Goal: Find specific page/section: Find specific page/section

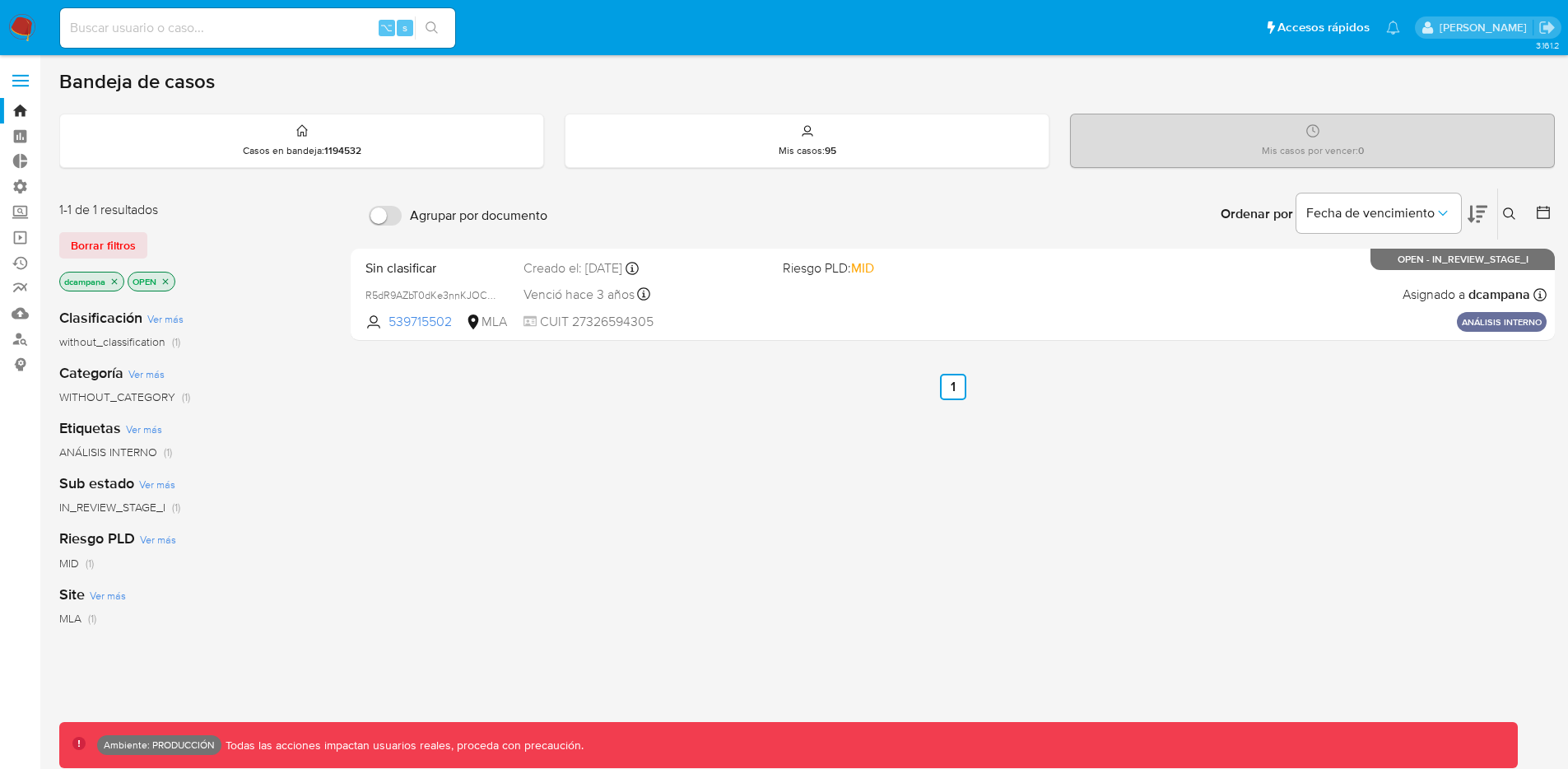
click at [19, 81] on span at bounding box center [20, 81] width 17 height 3
click at [0, 0] on input "checkbox" at bounding box center [0, 0] width 0 height 0
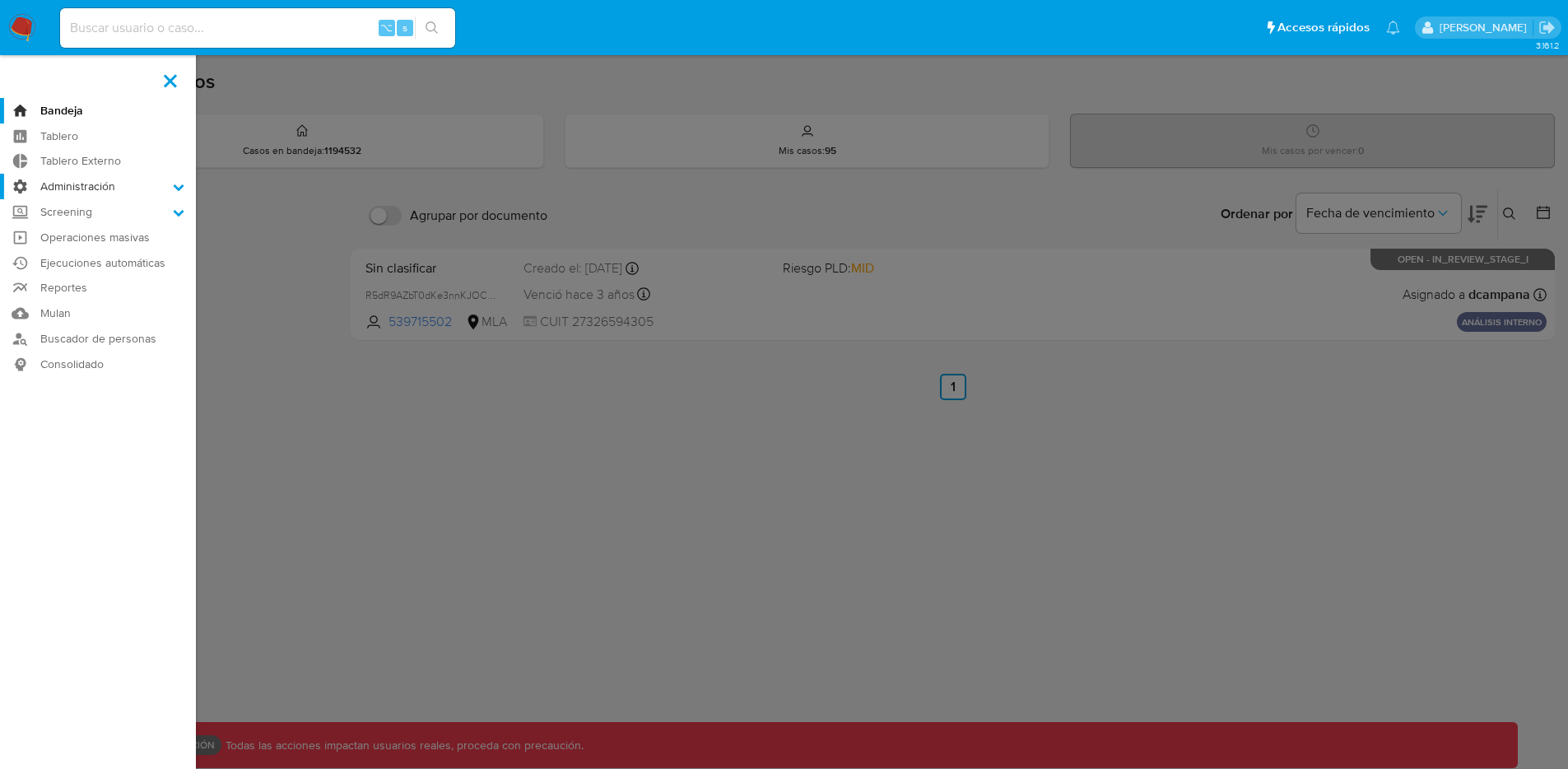
click at [89, 186] on label "Administración" at bounding box center [97, 186] width 195 height 26
click at [0, 0] on input "Administración" at bounding box center [0, 0] width 0 height 0
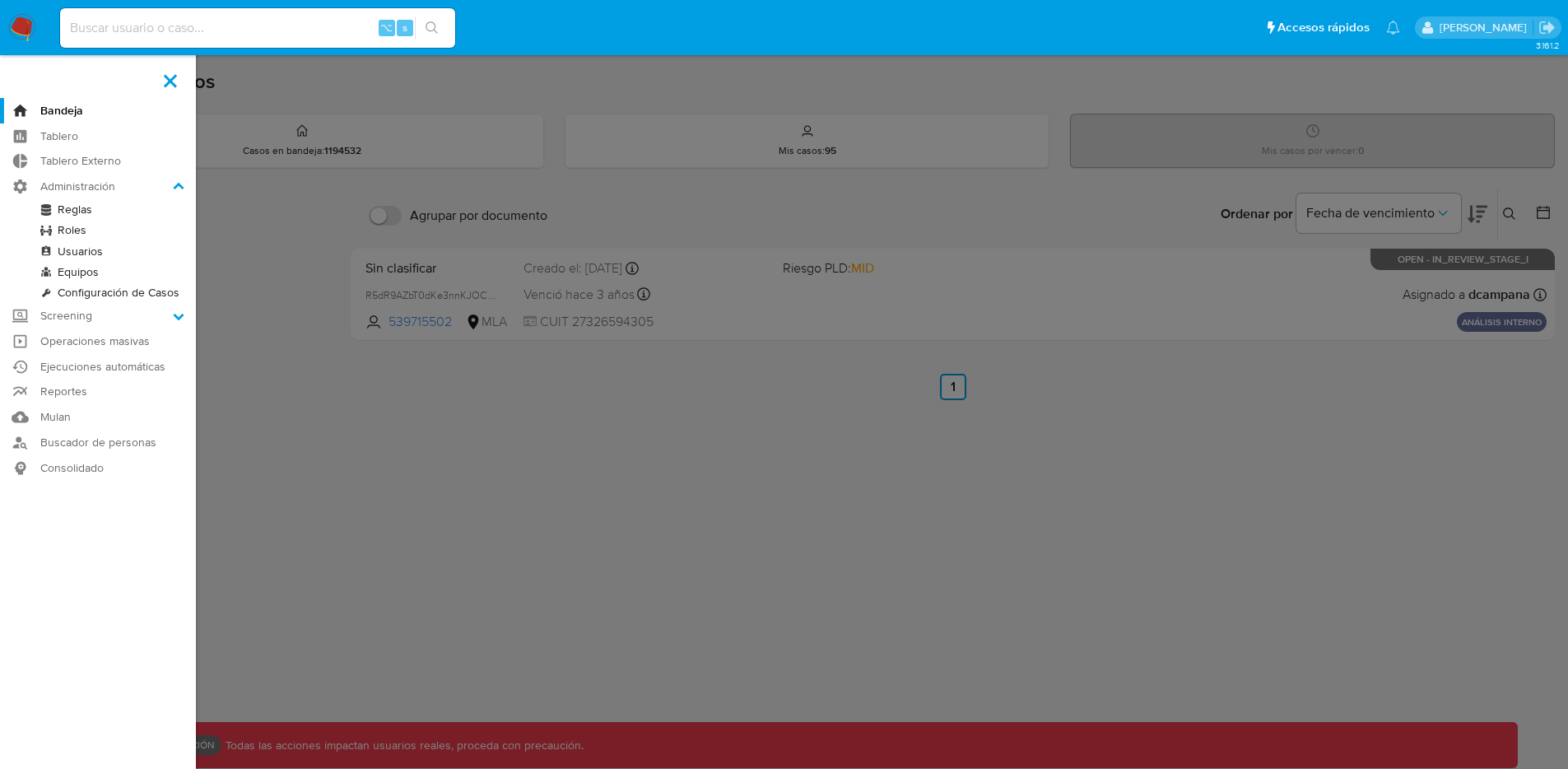
click at [80, 210] on link "Reglas" at bounding box center [97, 209] width 195 height 20
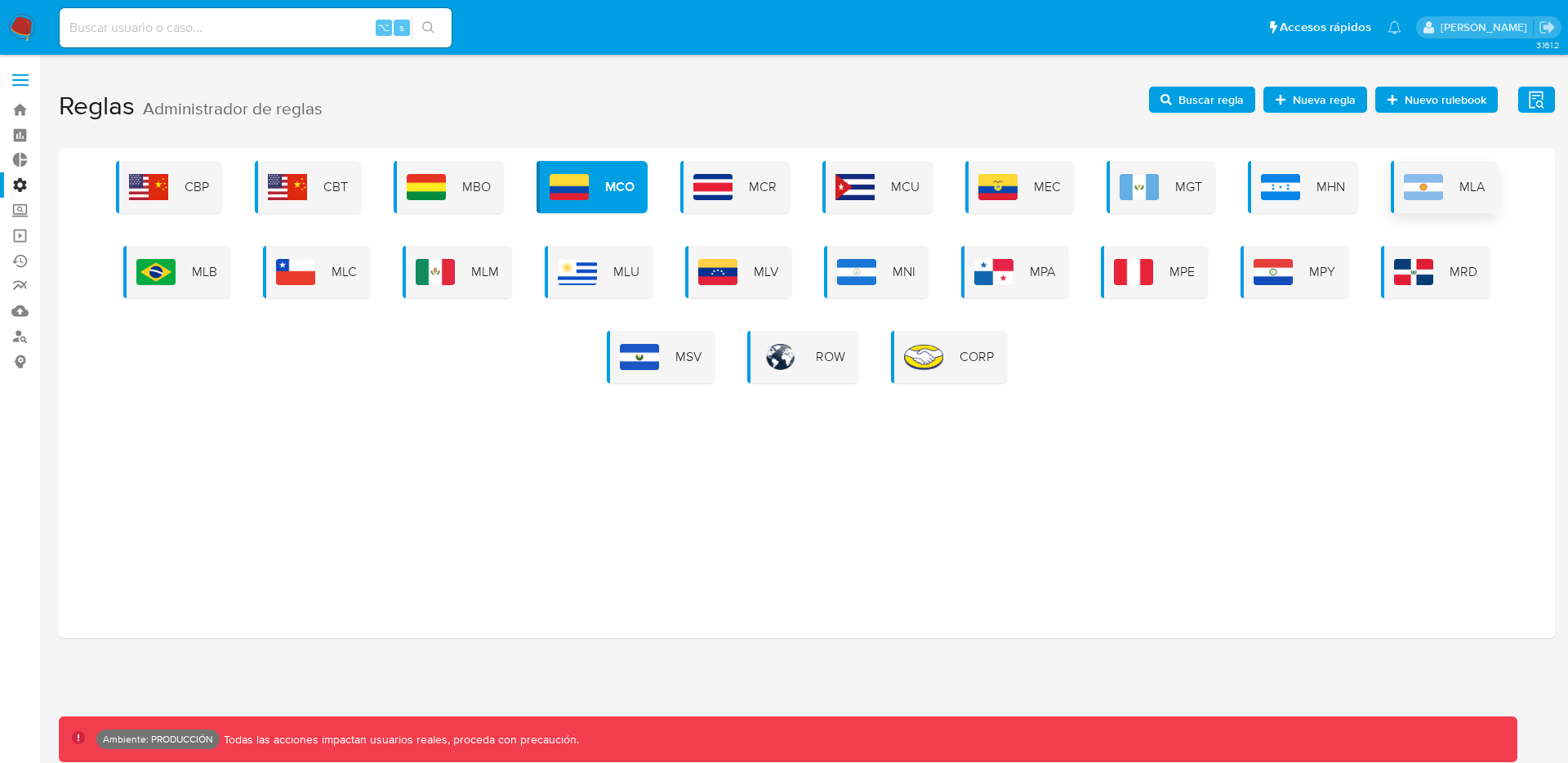
click at [1454, 187] on div "MLA" at bounding box center [1444, 187] width 107 height 52
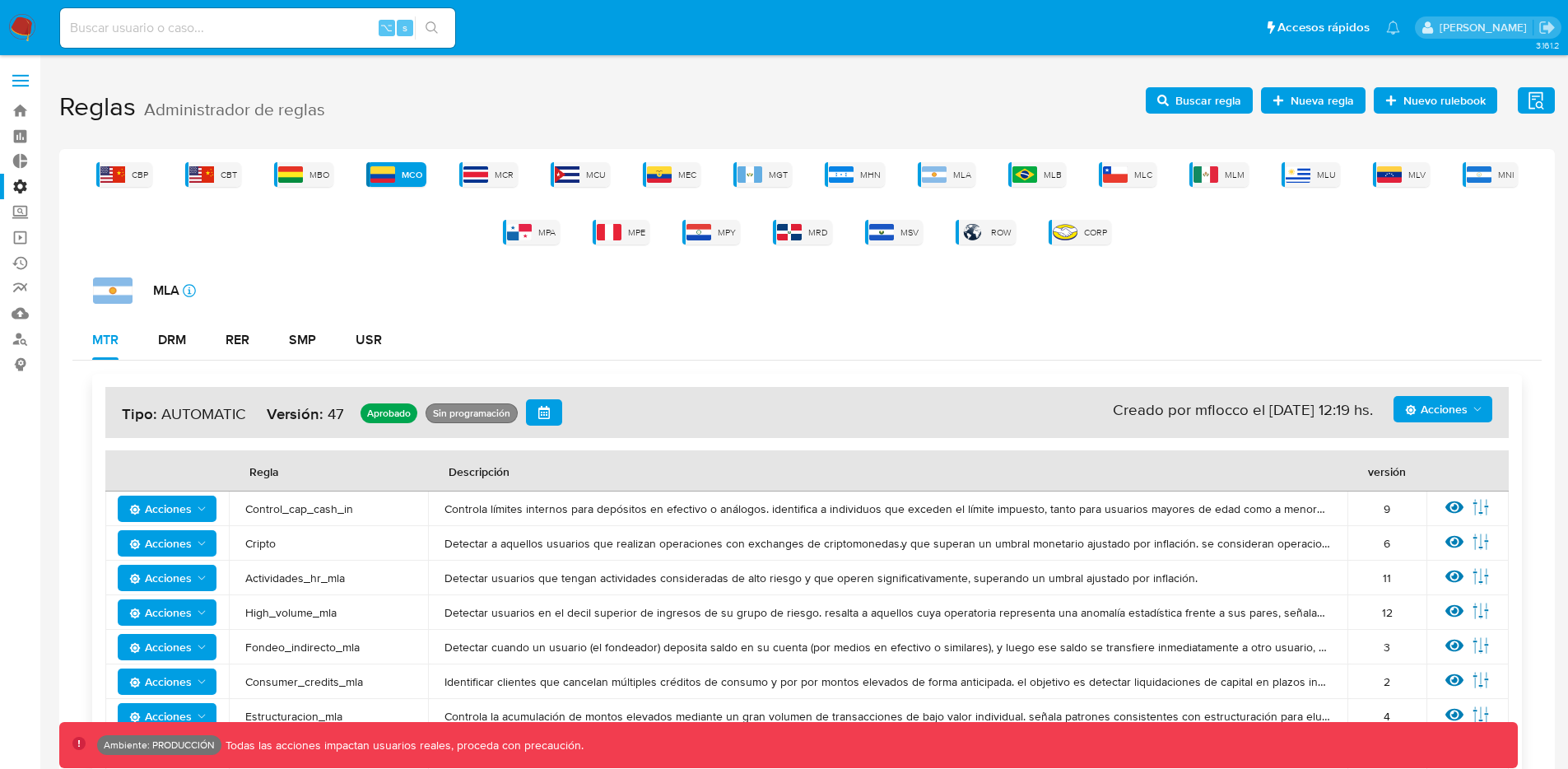
click at [198, 415] on h4 "Acciones Sin ejecuciones realizadas Creado por mflocco el 08/09/2025 12:19 hs. …" at bounding box center [806, 412] width 1370 height 26
click at [172, 345] on div "DRM" at bounding box center [172, 340] width 28 height 13
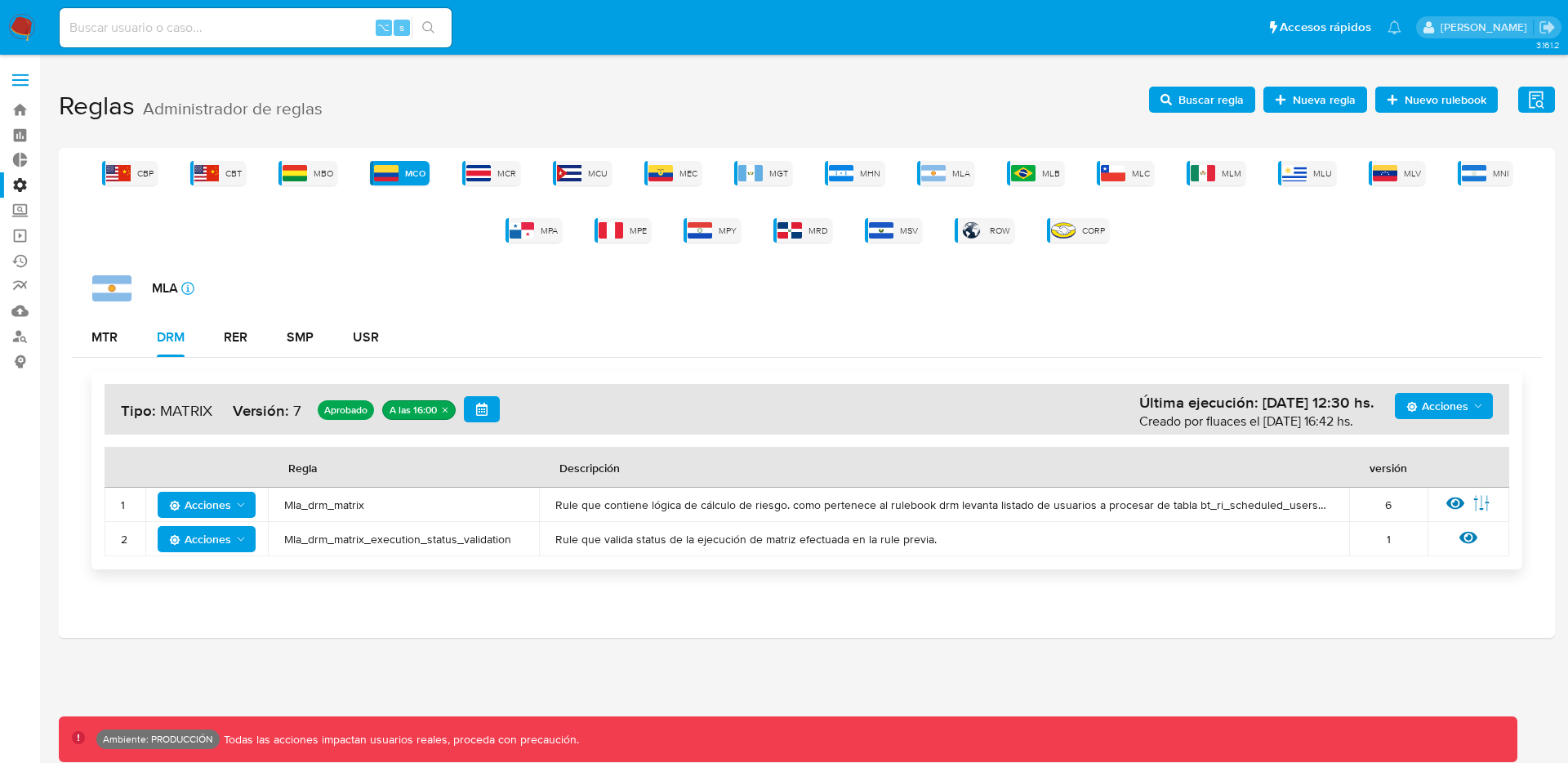
click at [183, 406] on h4 "Acciones Última ejecución: 30/09/2025 12:30 hs. Creado por fluaces el 11/09/202…" at bounding box center [806, 409] width 1372 height 26
click at [232, 340] on div "RER" at bounding box center [235, 337] width 24 height 13
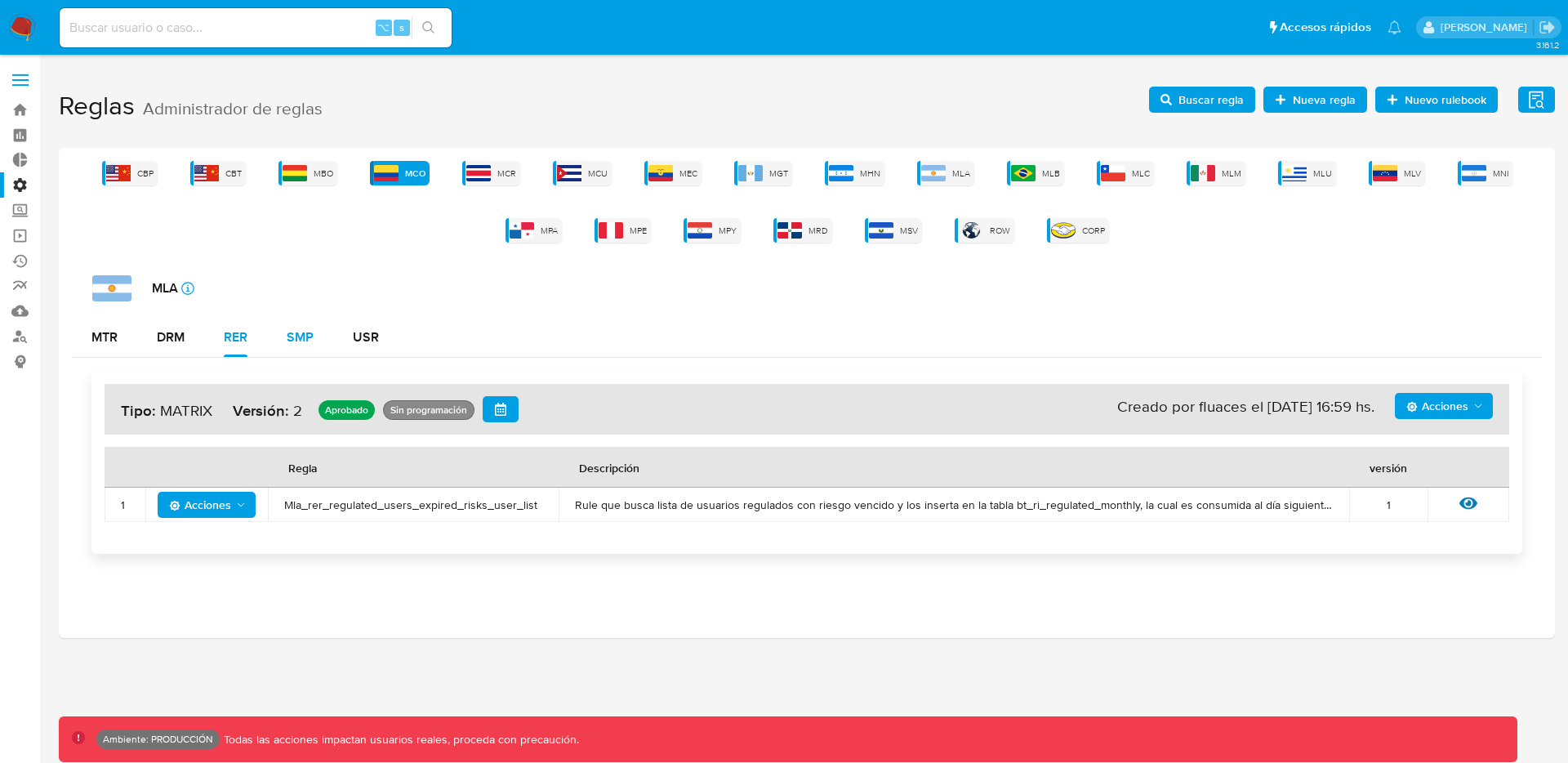
click at [301, 347] on div "SMP" at bounding box center [300, 337] width 27 height 40
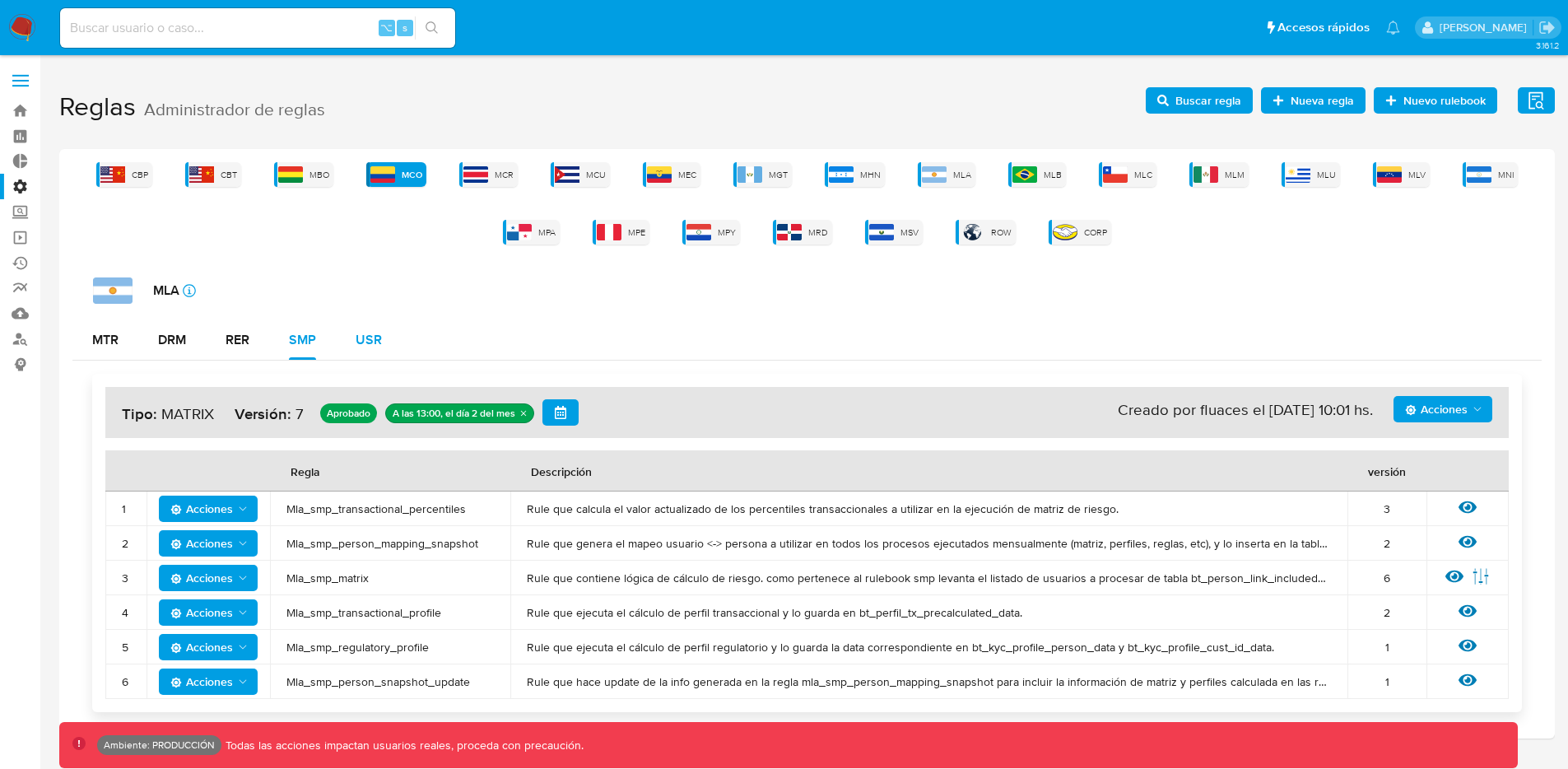
click at [369, 342] on div "USR" at bounding box center [369, 340] width 26 height 13
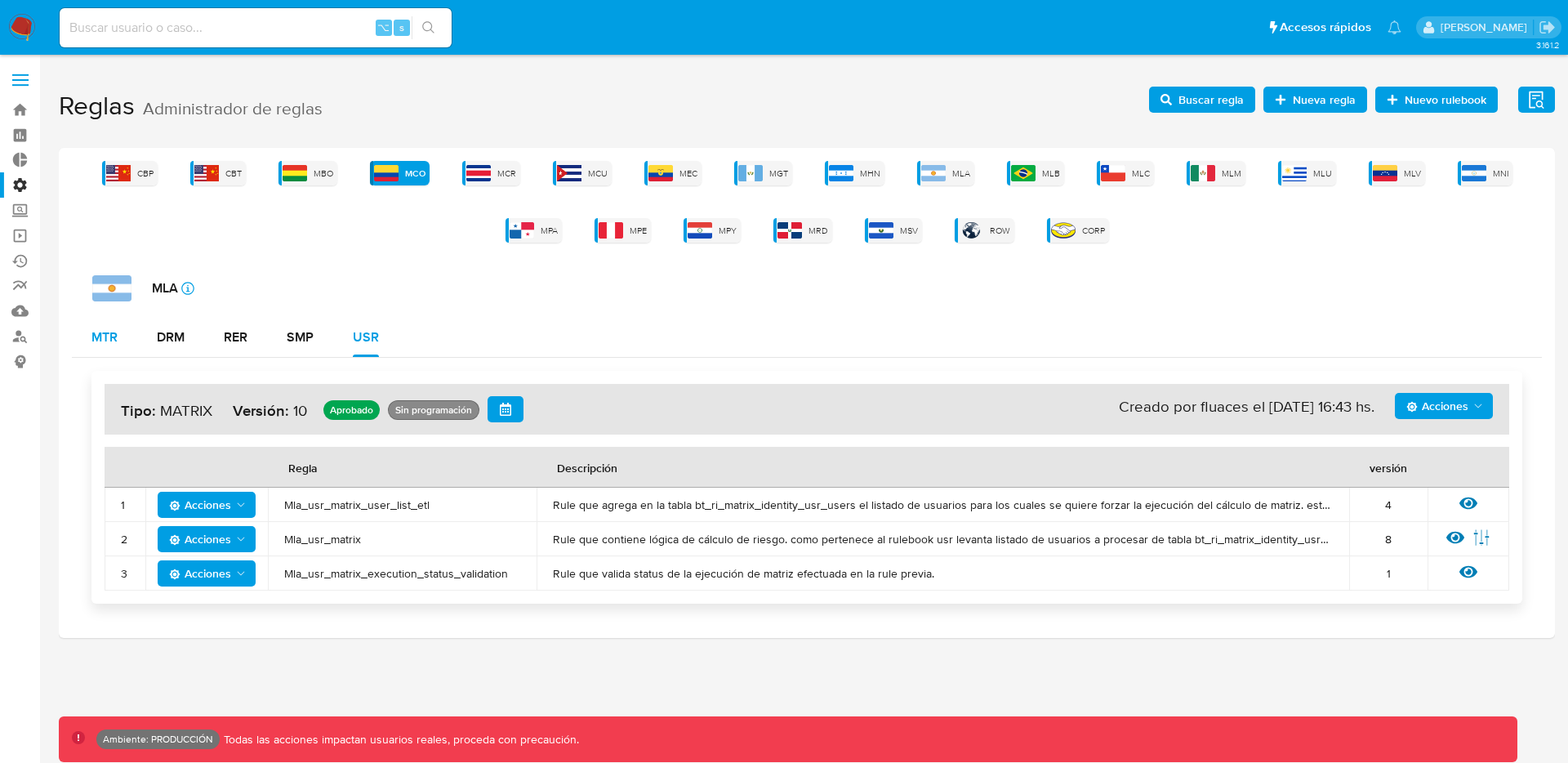
click at [103, 347] on div "MTR" at bounding box center [105, 337] width 26 height 40
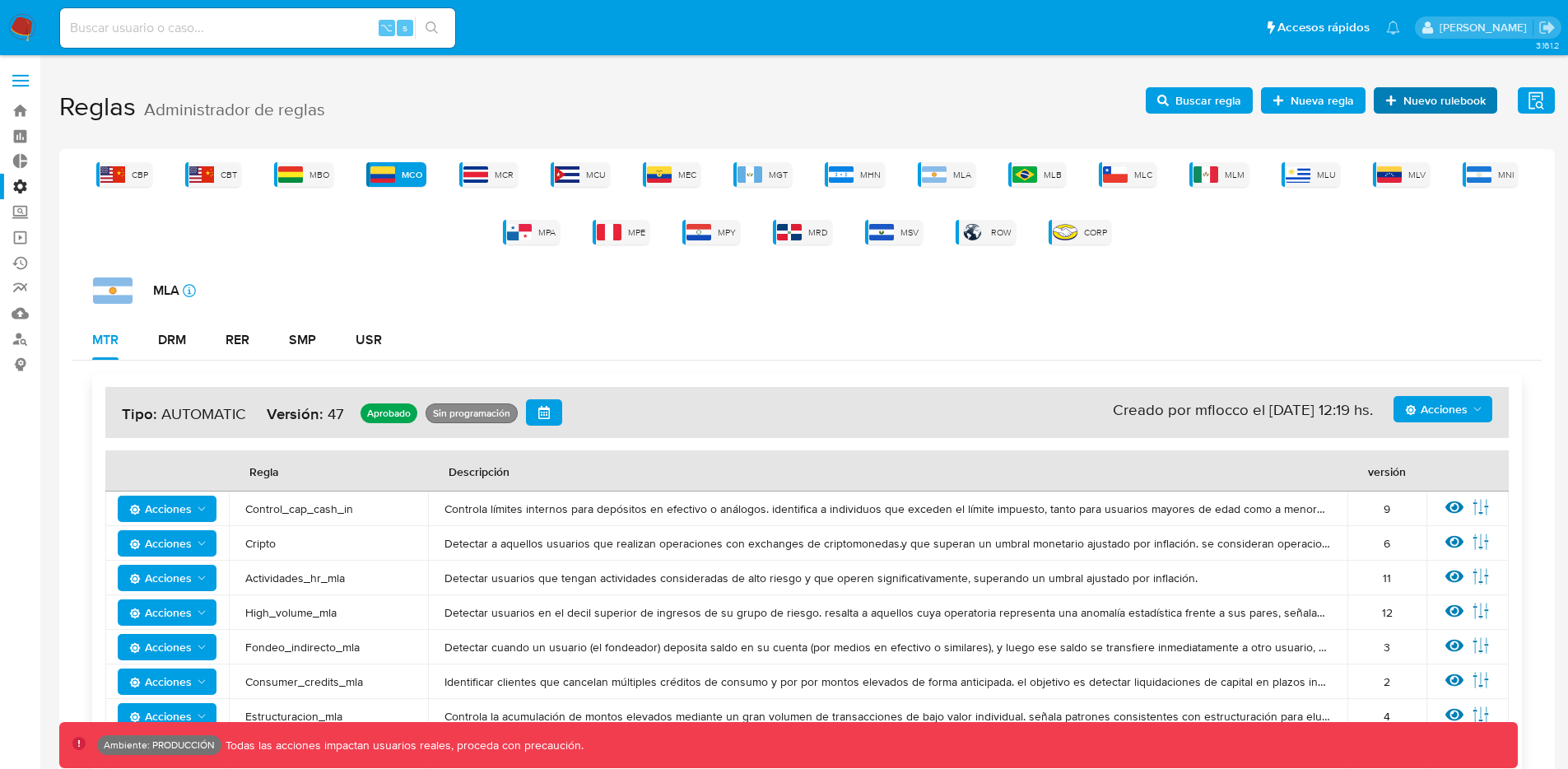
click at [1466, 102] on span "Nuevo rulebook" at bounding box center [1444, 100] width 82 height 26
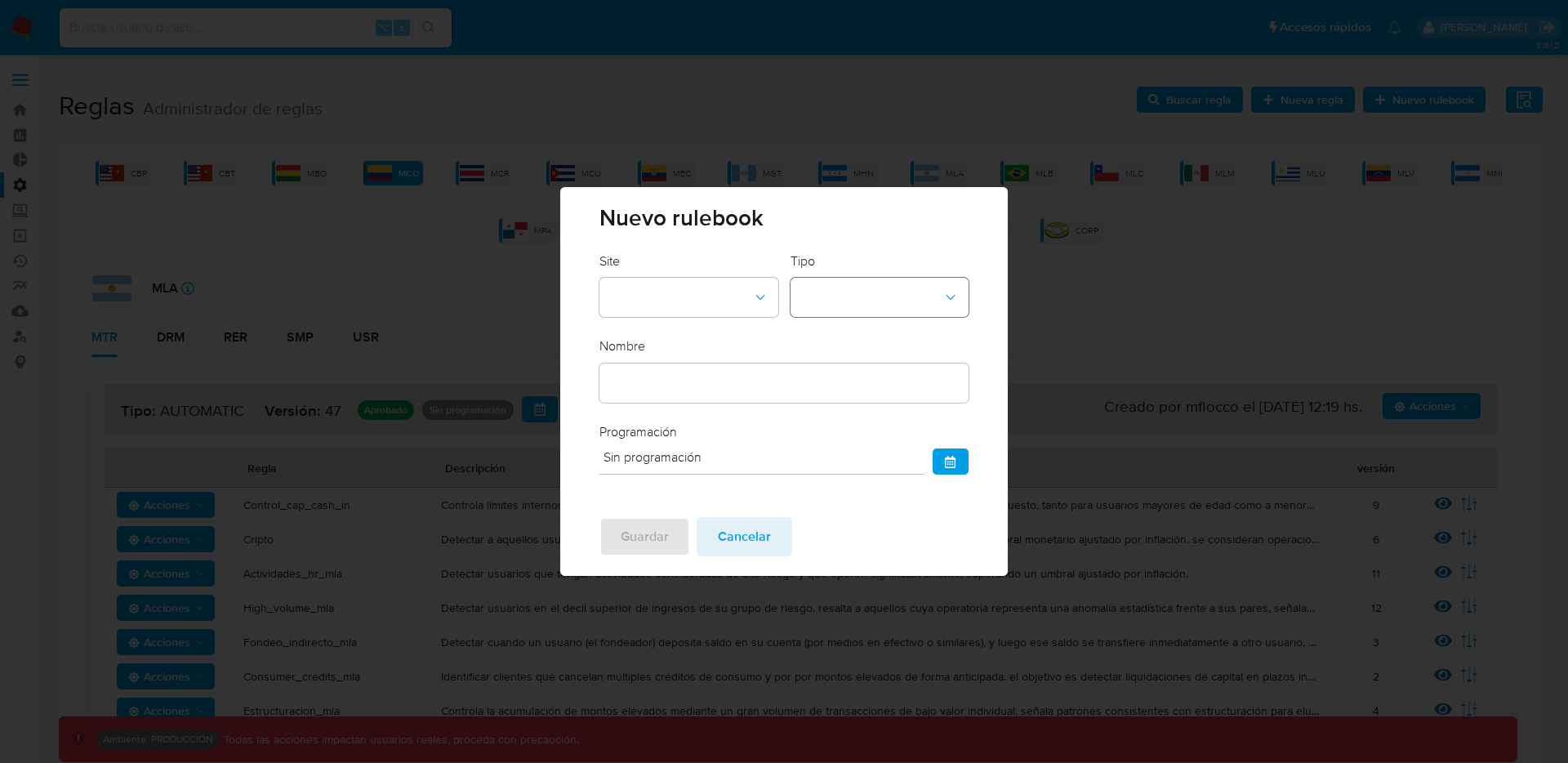
click at [849, 303] on button "rulebook-type-dropdown" at bounding box center [880, 297] width 178 height 40
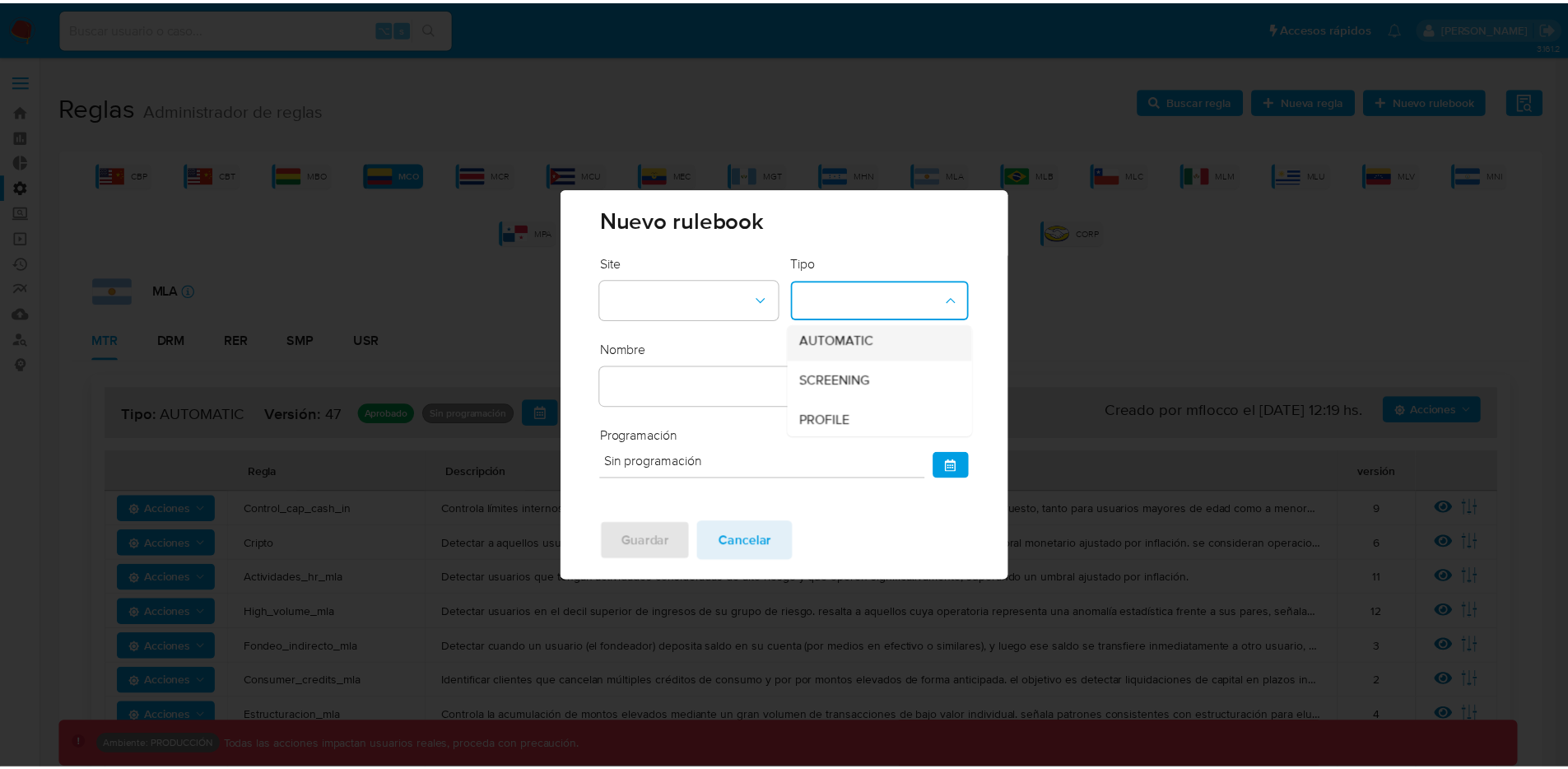
scroll to position [51, 0]
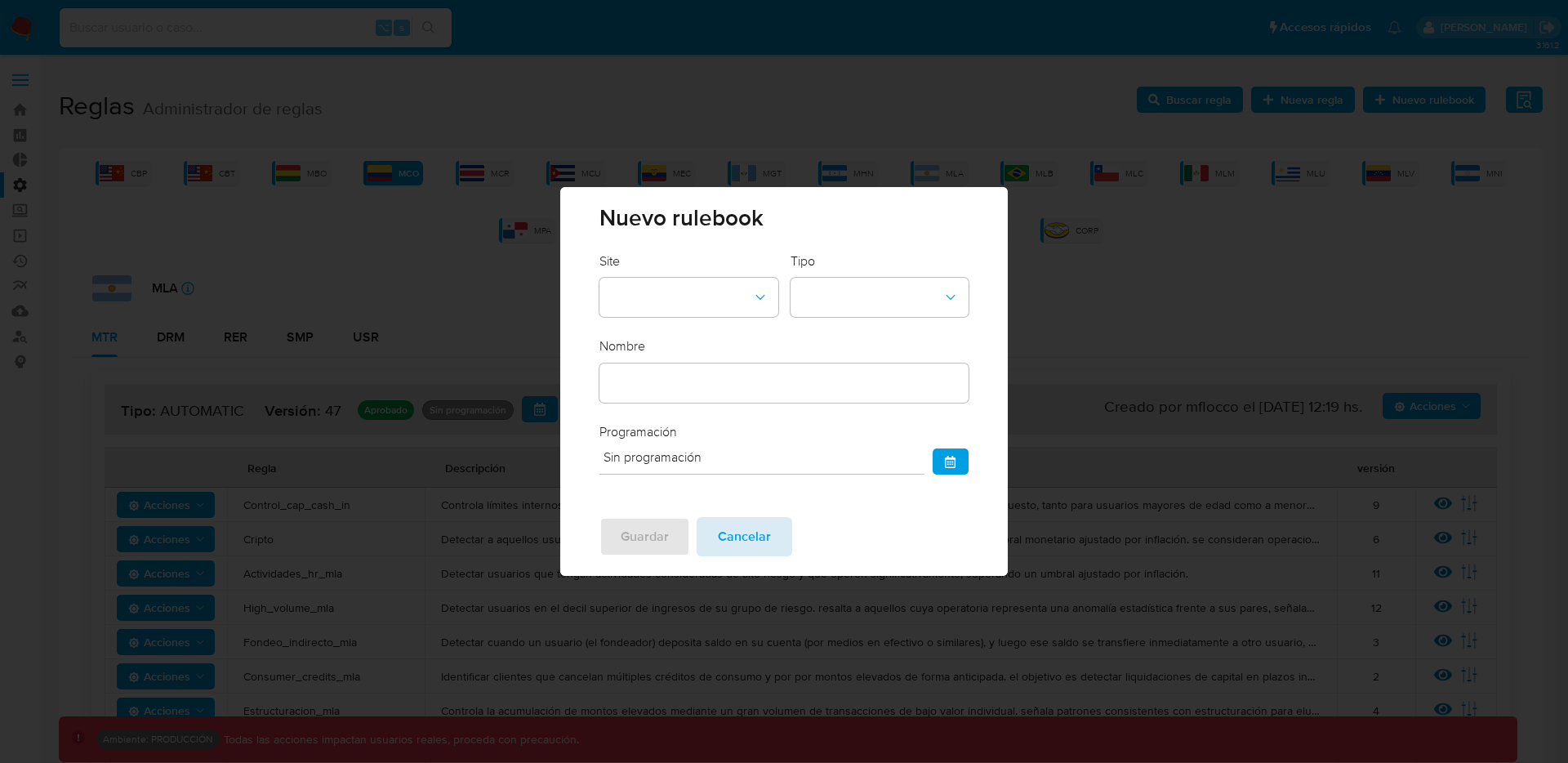
click at [764, 549] on span "Cancelar" at bounding box center [744, 536] width 53 height 36
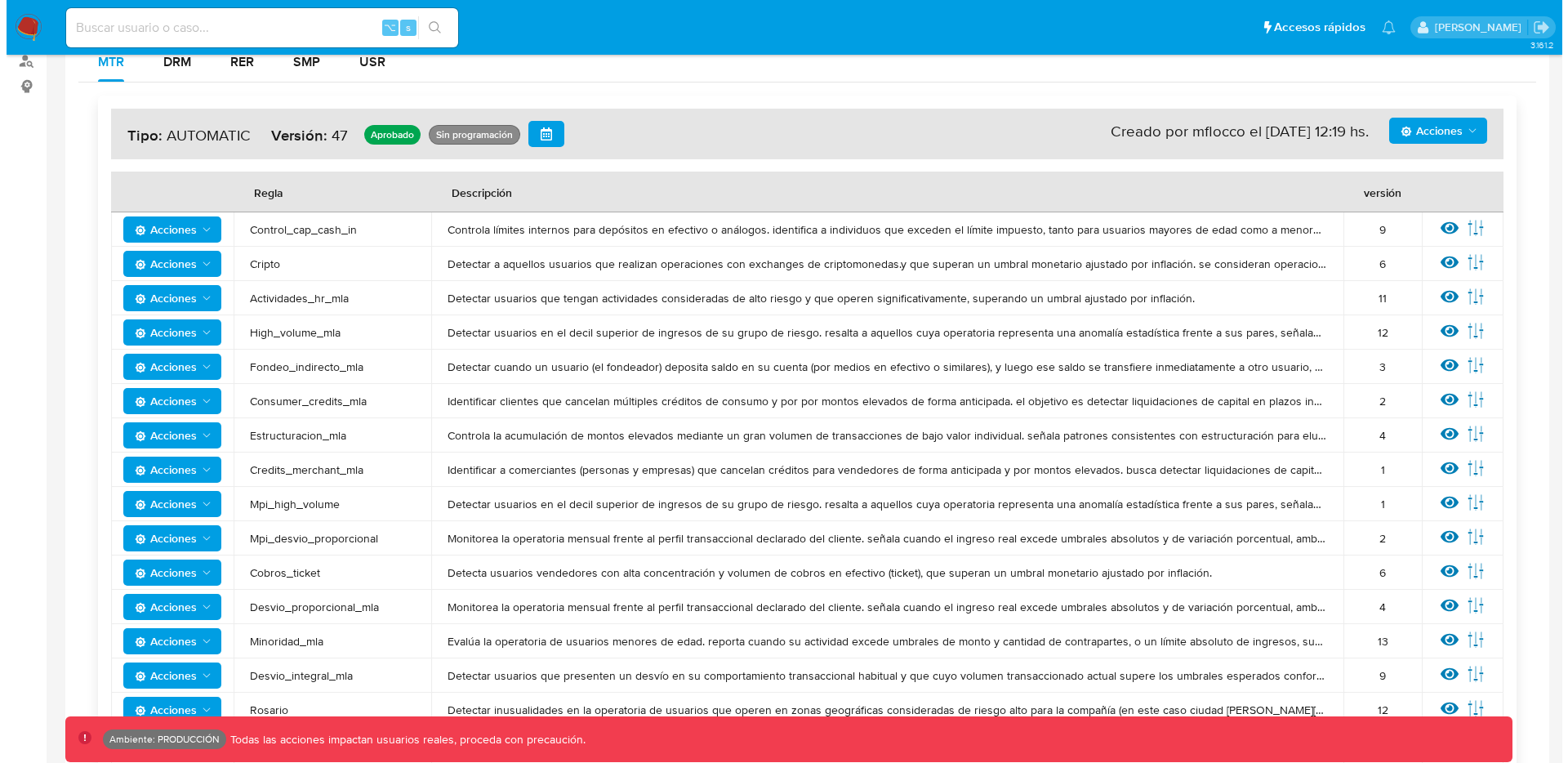
scroll to position [163, 0]
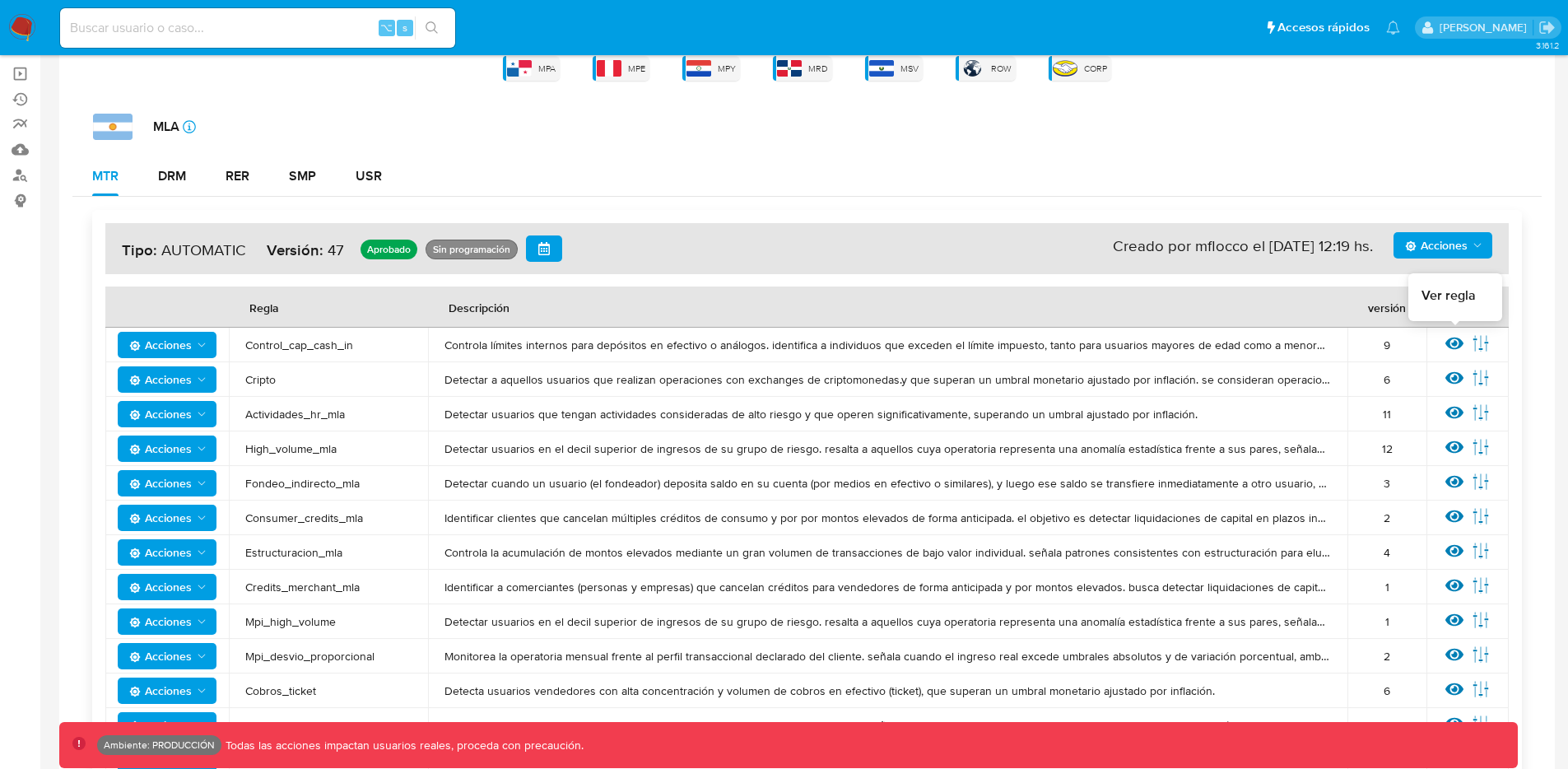
click at [1454, 343] on icon at bounding box center [1454, 343] width 19 height 12
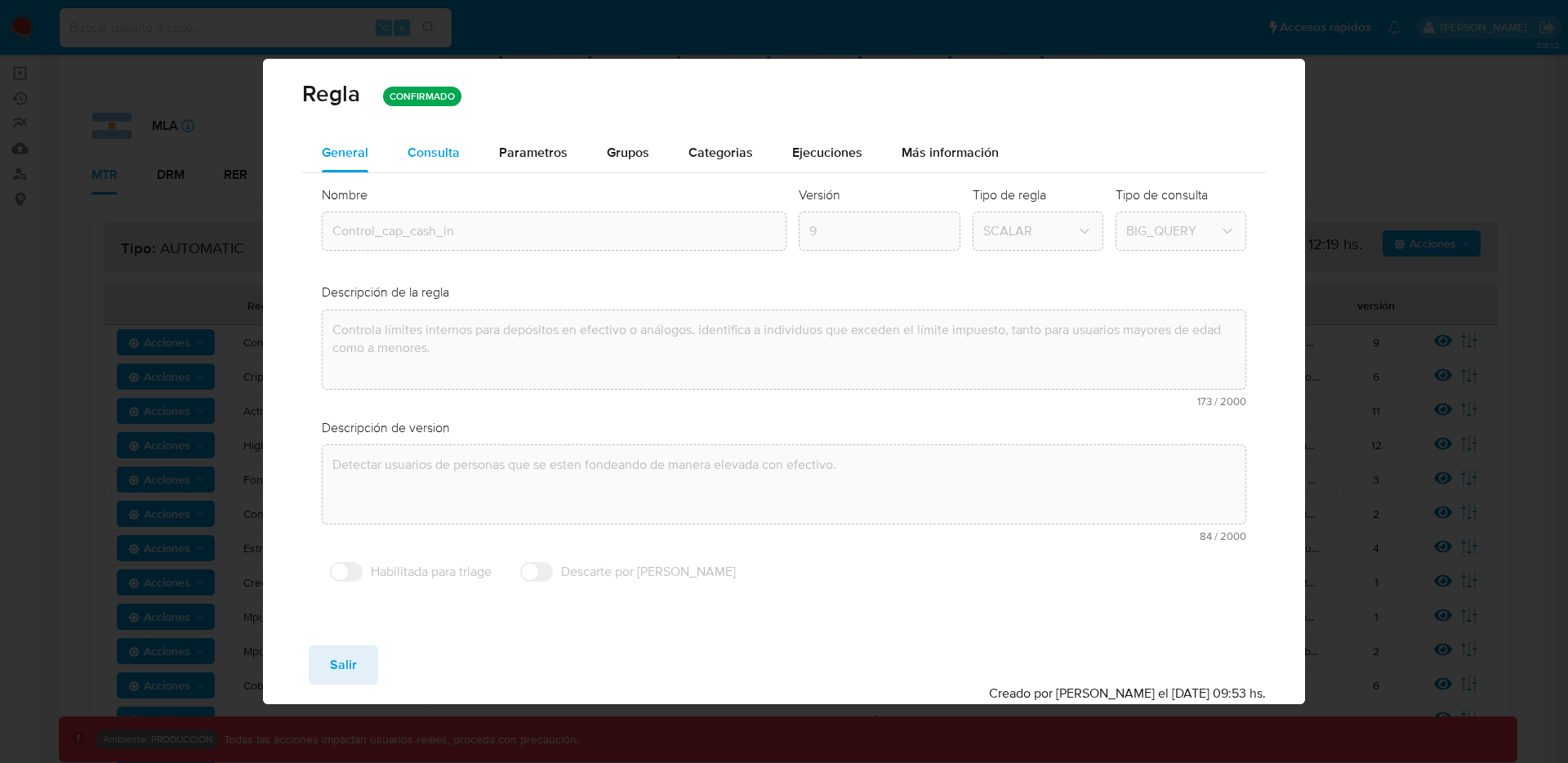
click at [443, 148] on span "Consulta" at bounding box center [433, 152] width 52 height 18
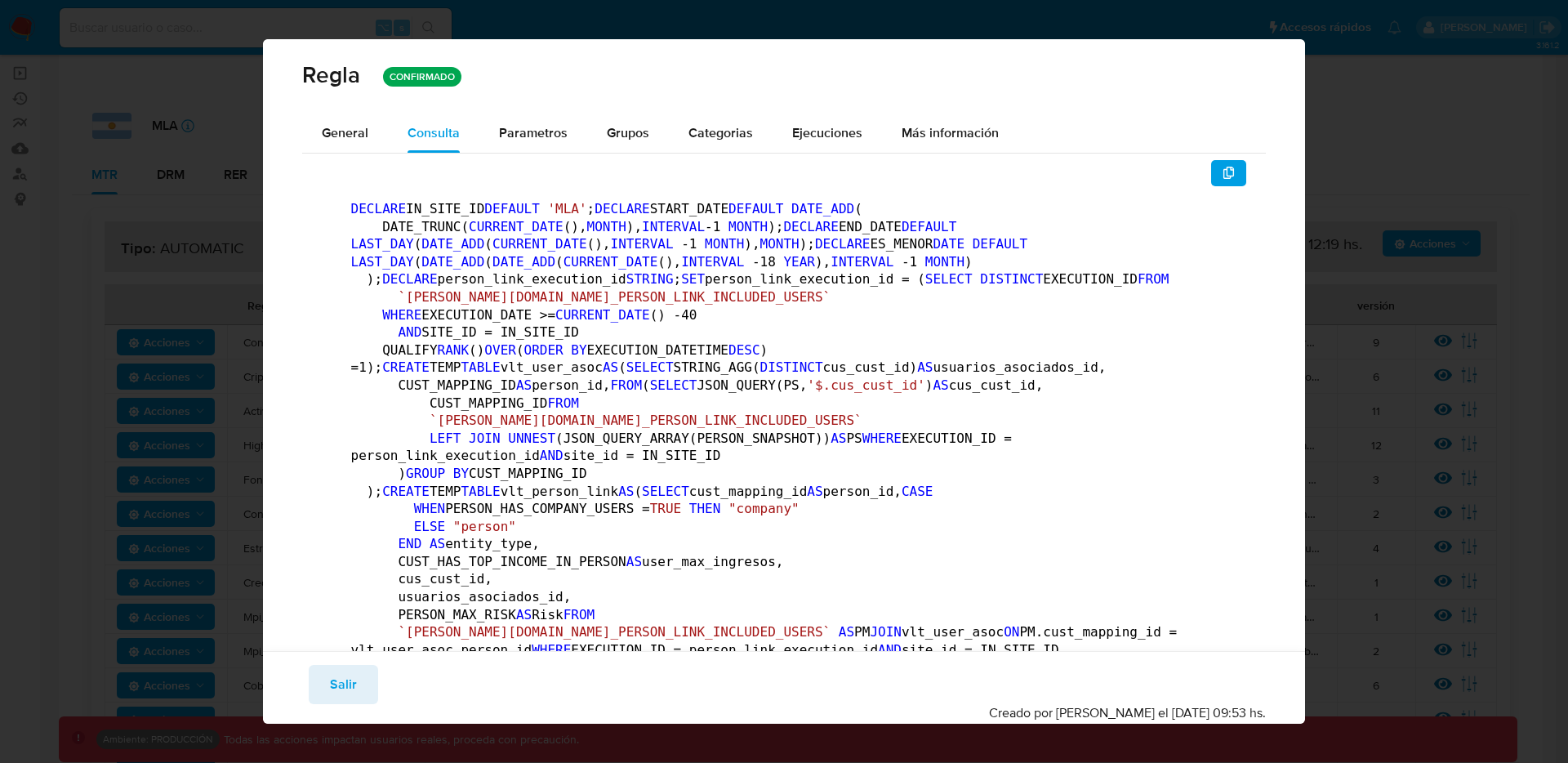
drag, startPoint x: 355, startPoint y: 206, endPoint x: 517, endPoint y: 448, distance: 291.2
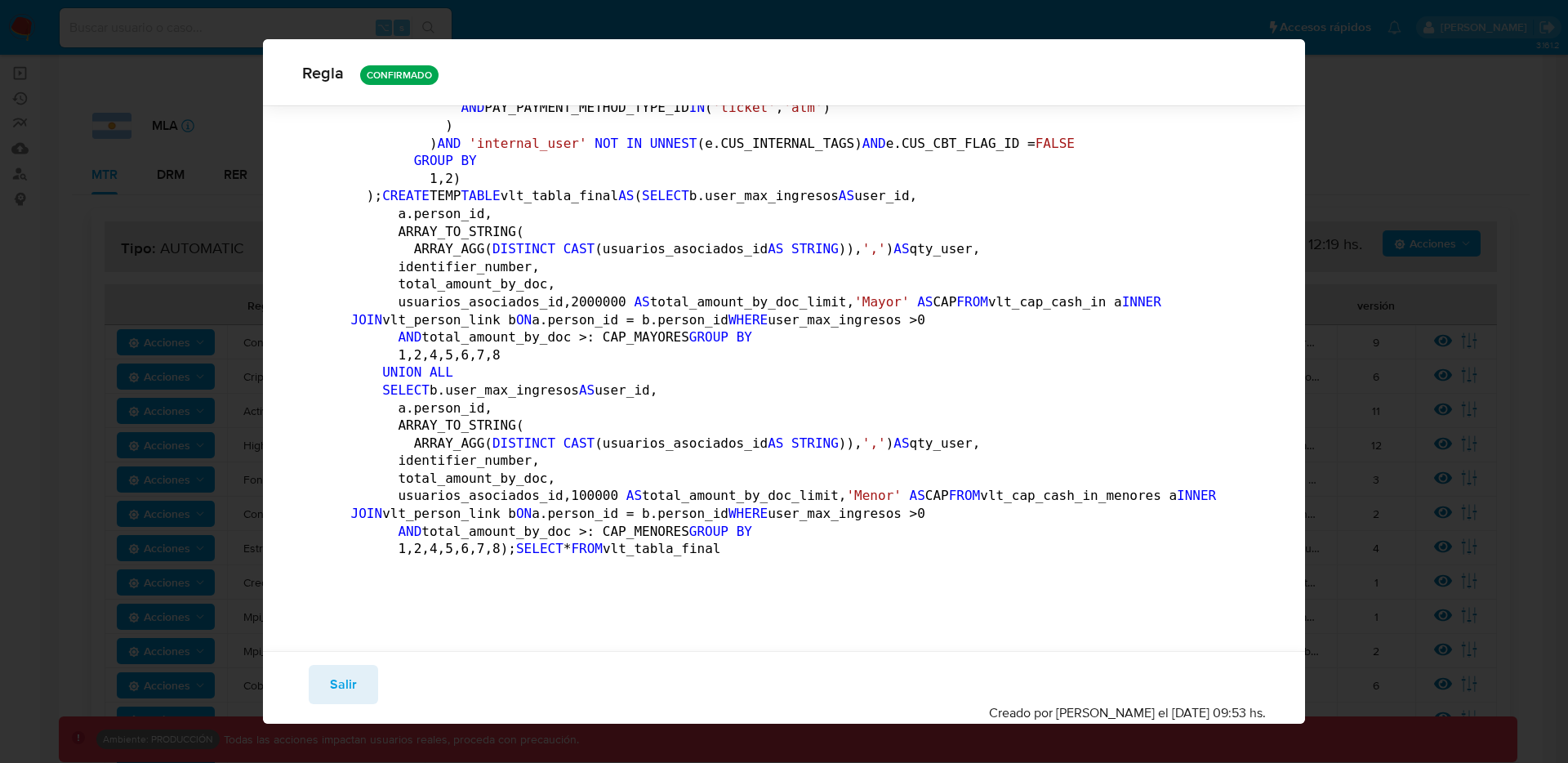
scroll to position [4702, 0]
click at [344, 676] on span "Salir" at bounding box center [343, 684] width 27 height 36
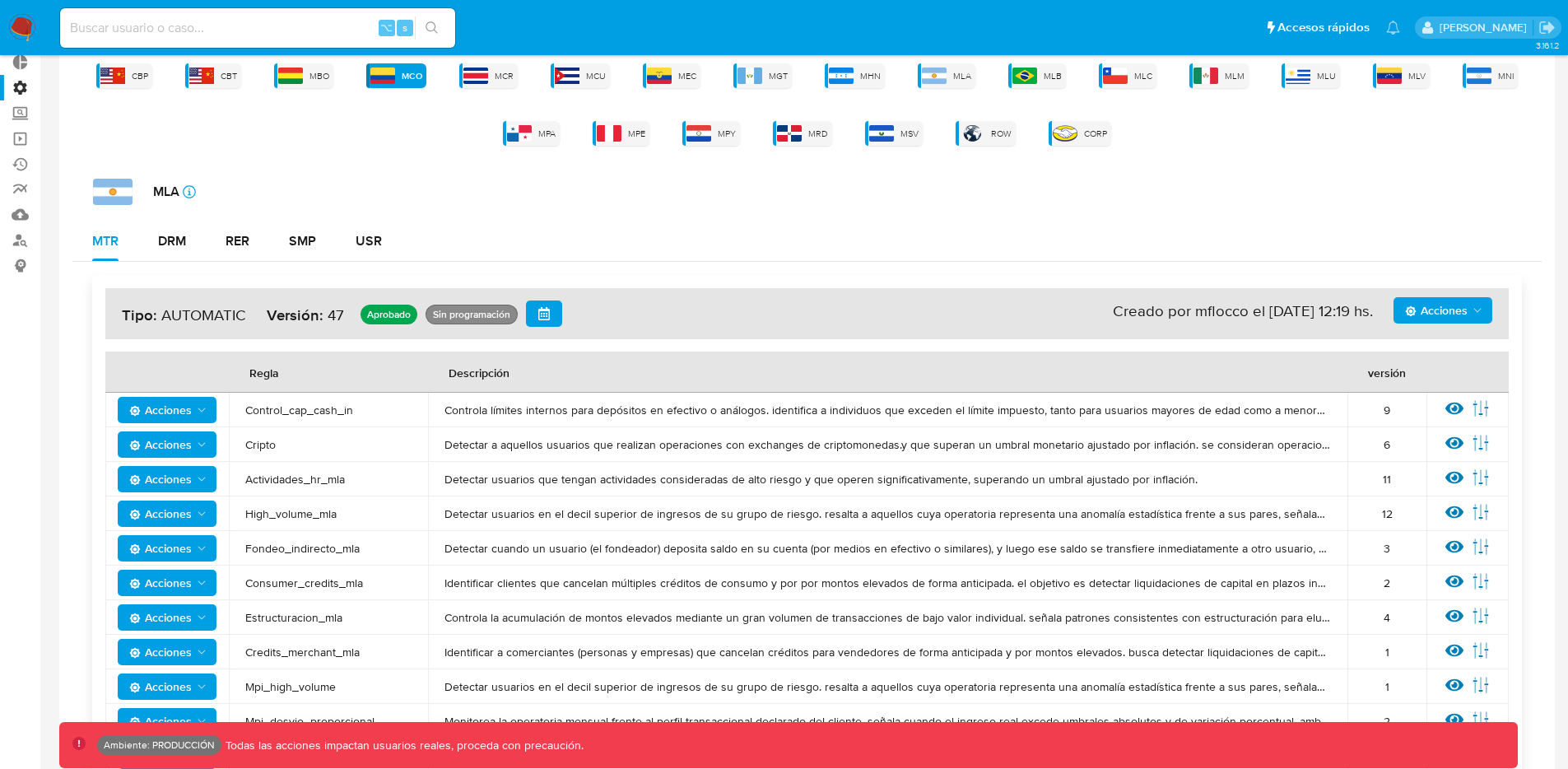
scroll to position [0, 0]
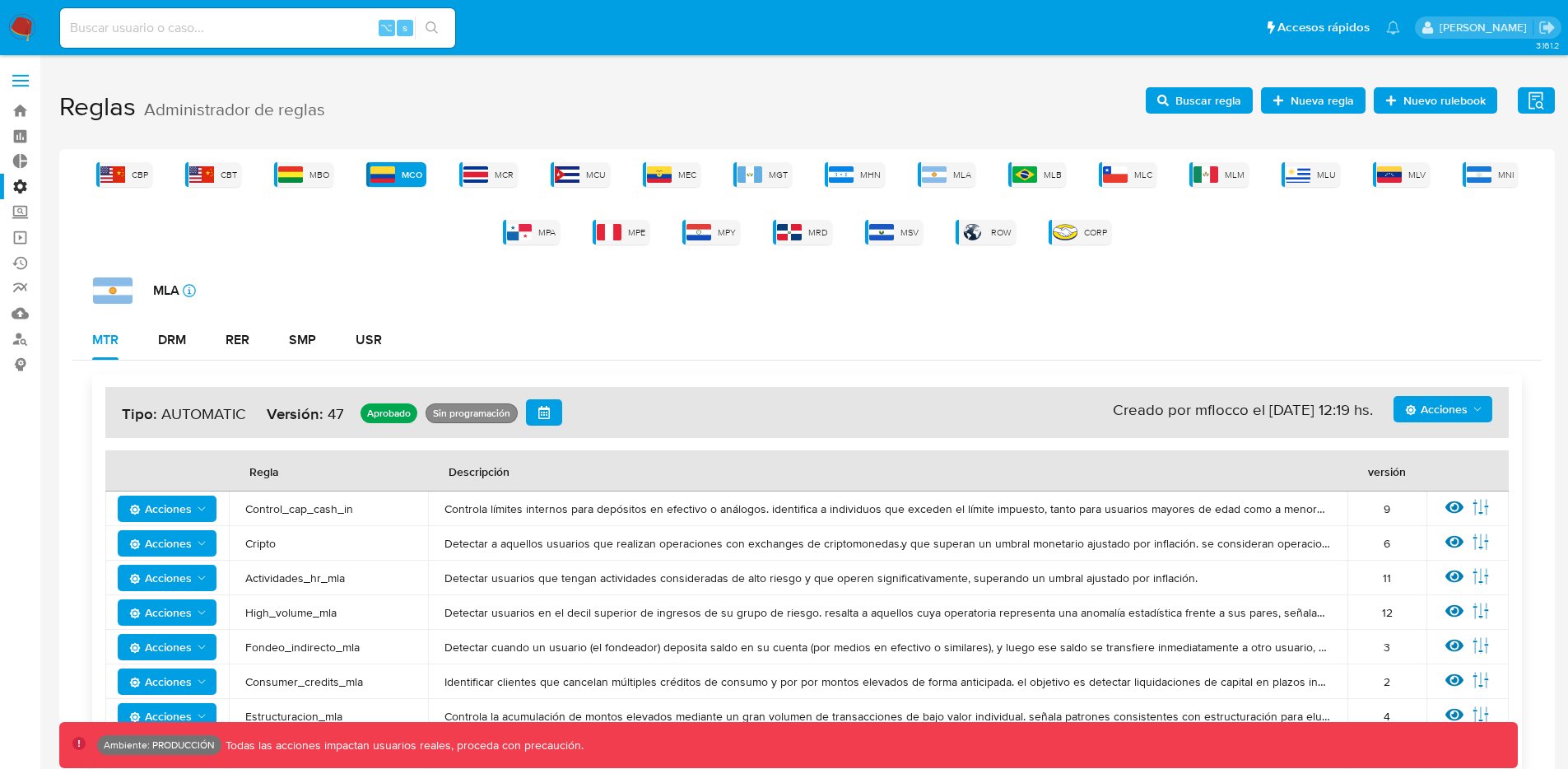
click at [1446, 97] on span "Nuevo rulebook" at bounding box center [1444, 100] width 82 height 26
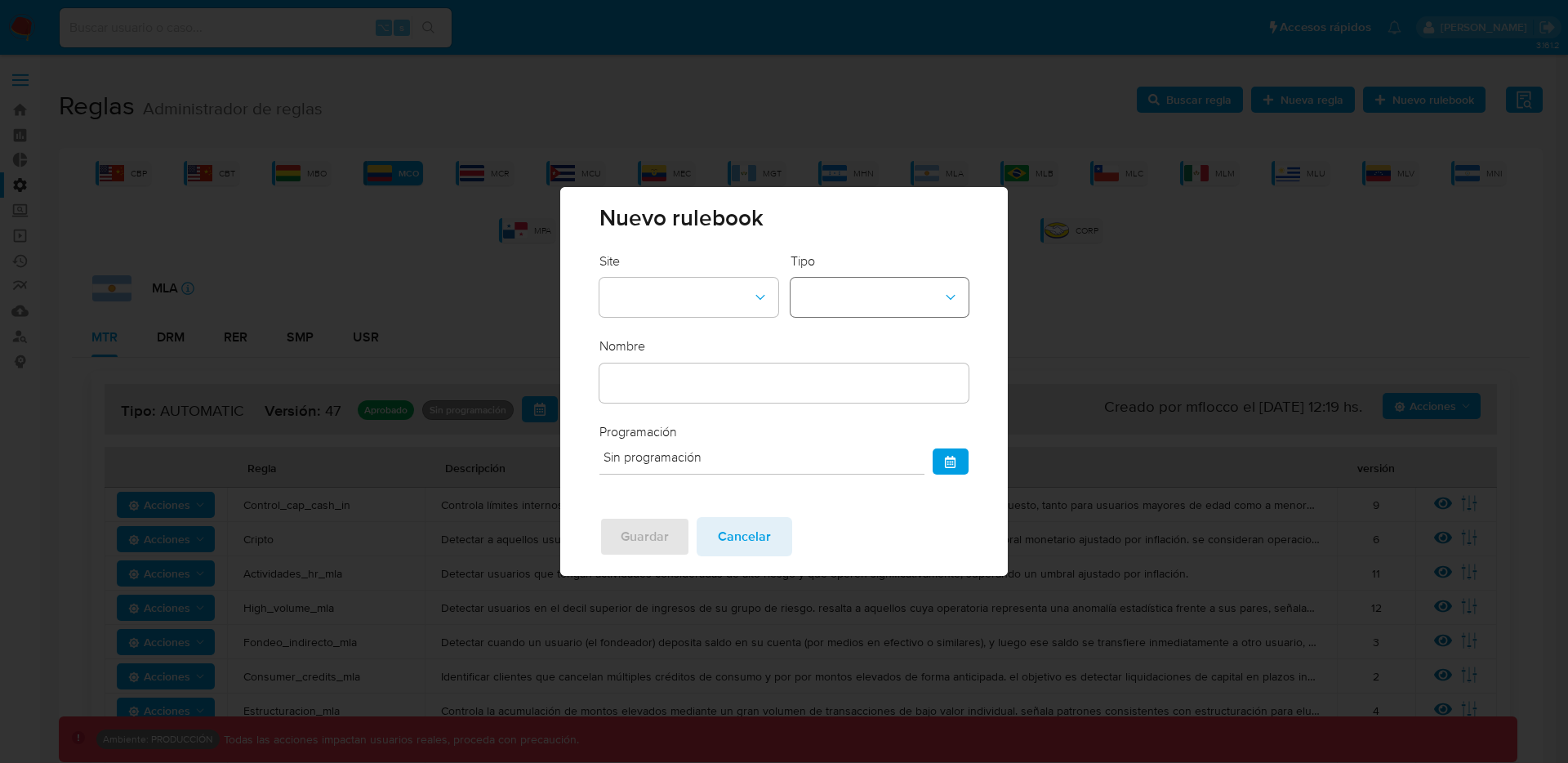
click at [923, 289] on button "rulebook-type-dropdown" at bounding box center [880, 297] width 178 height 40
click at [760, 530] on span "Cancelar" at bounding box center [744, 536] width 53 height 36
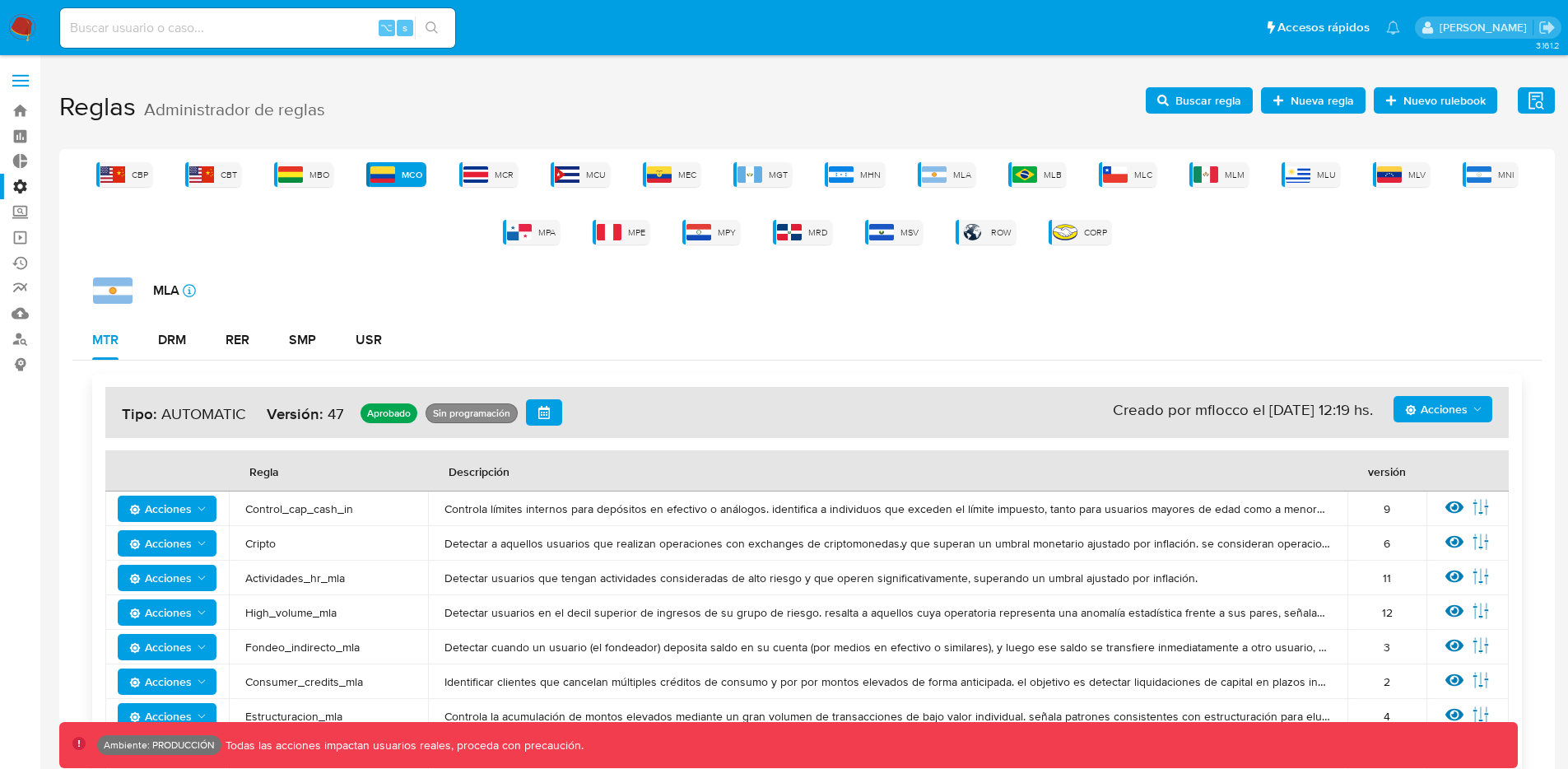
click at [19, 82] on span at bounding box center [20, 81] width 17 height 3
click at [0, 0] on input "checkbox" at bounding box center [0, 0] width 0 height 0
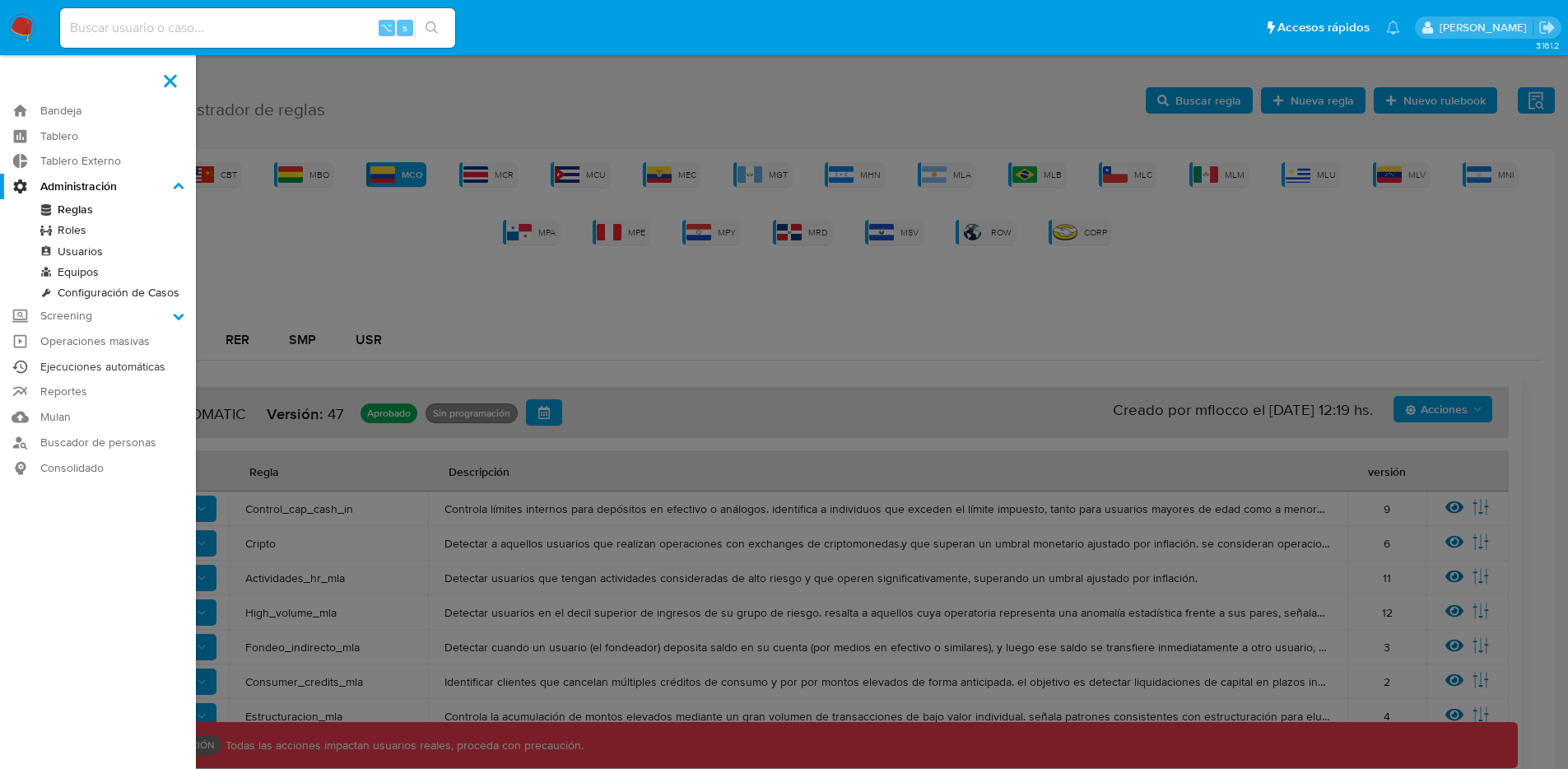
click at [94, 372] on link "Ejecuciones automáticas" at bounding box center [97, 367] width 195 height 26
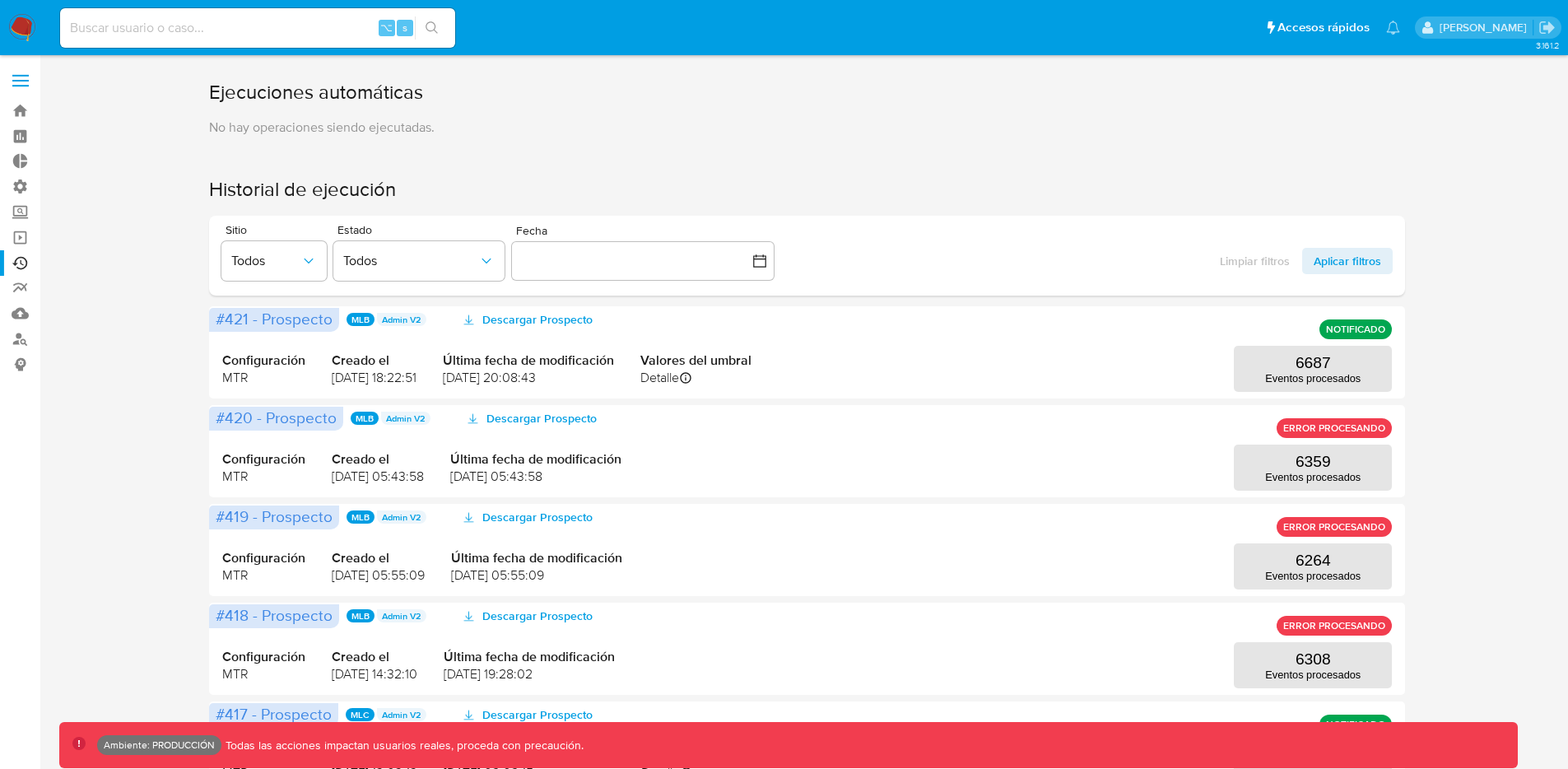
click at [21, 77] on label at bounding box center [20, 80] width 41 height 34
click at [0, 0] on input "checkbox" at bounding box center [0, 0] width 0 height 0
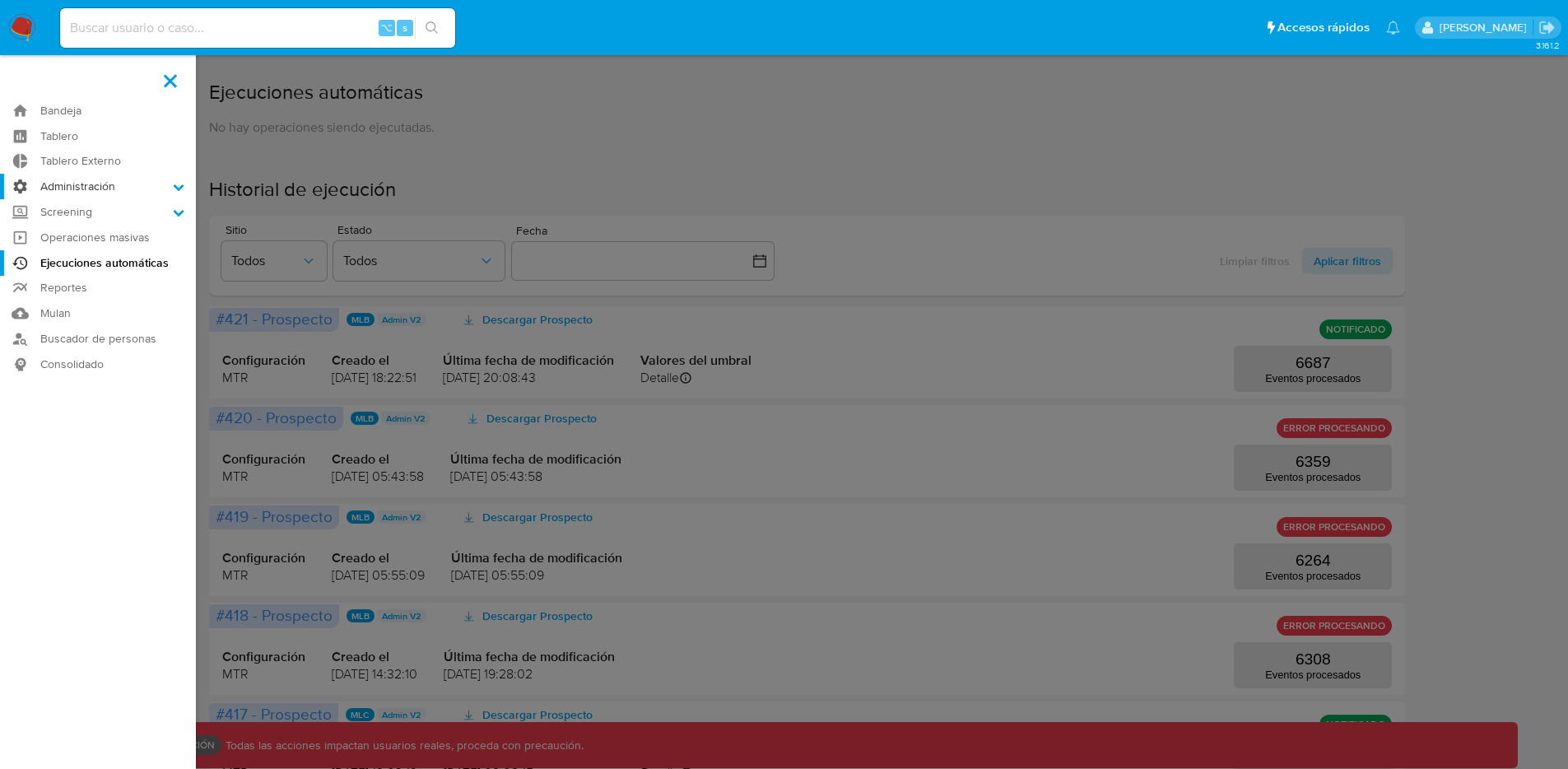
click at [115, 189] on label "Administración" at bounding box center [97, 186] width 195 height 26
click at [0, 0] on input "Administración" at bounding box center [0, 0] width 0 height 0
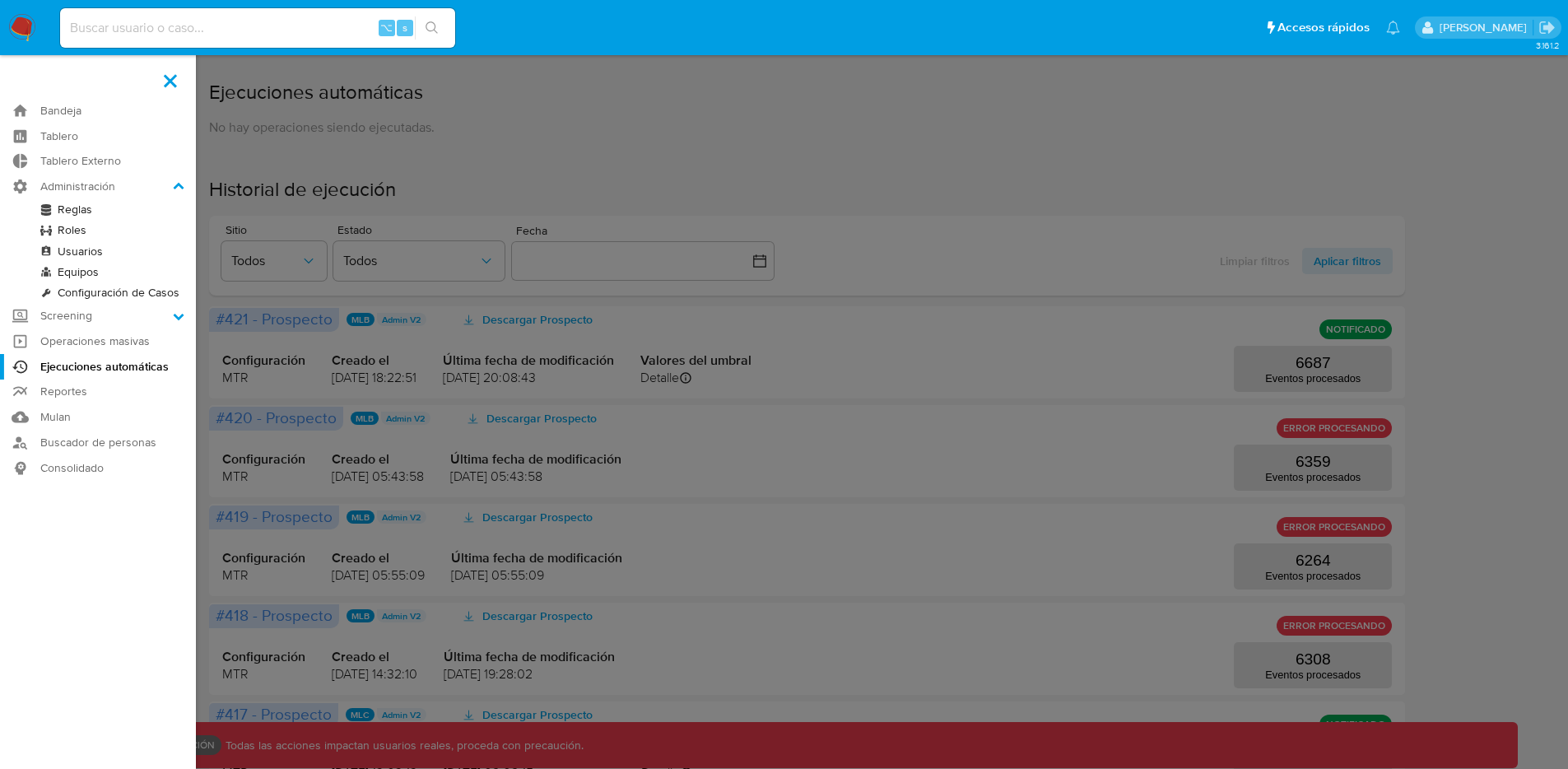
click at [94, 207] on link "Reglas" at bounding box center [97, 209] width 195 height 20
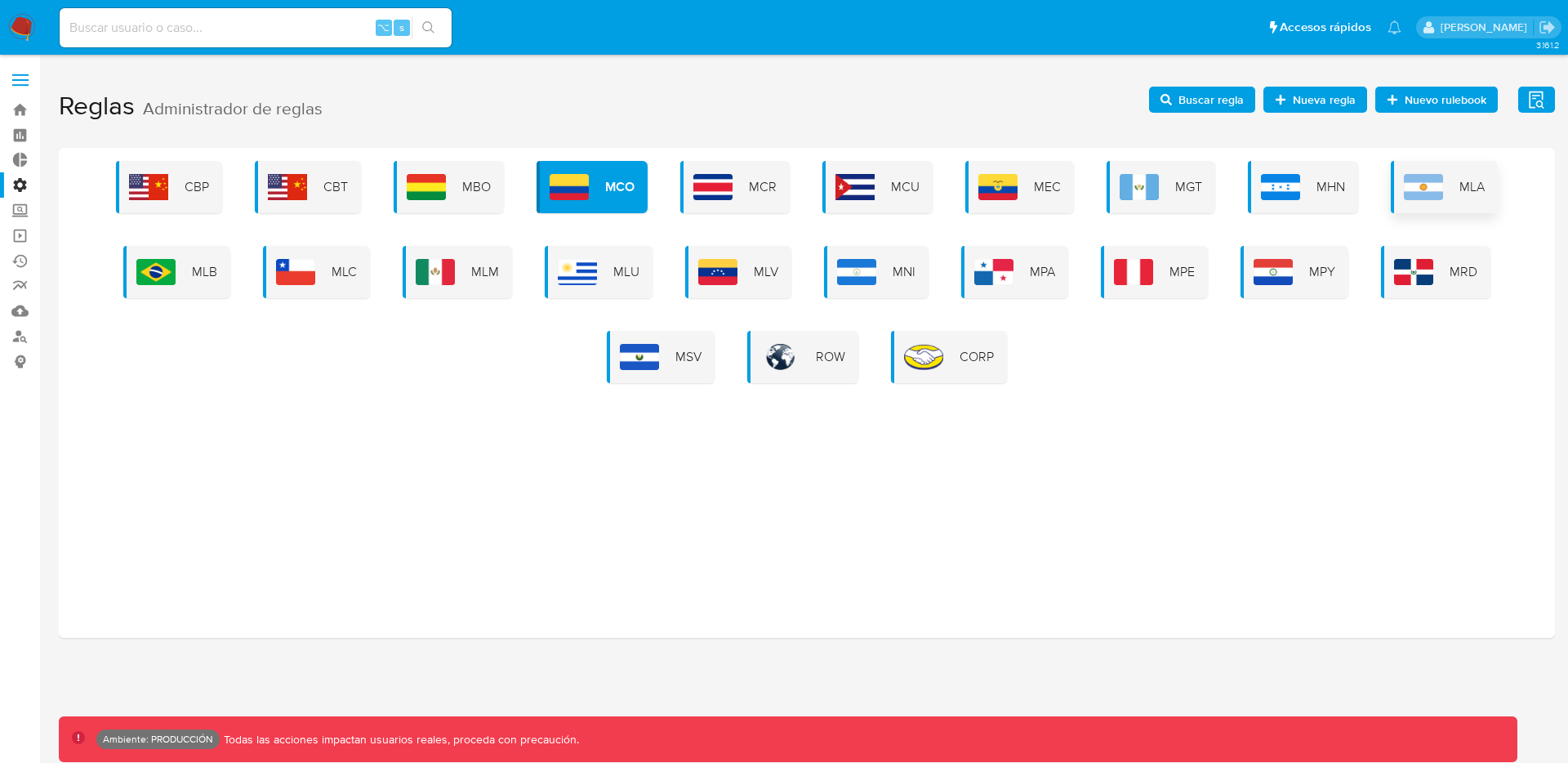
click at [1452, 183] on div "MLA" at bounding box center [1444, 187] width 107 height 52
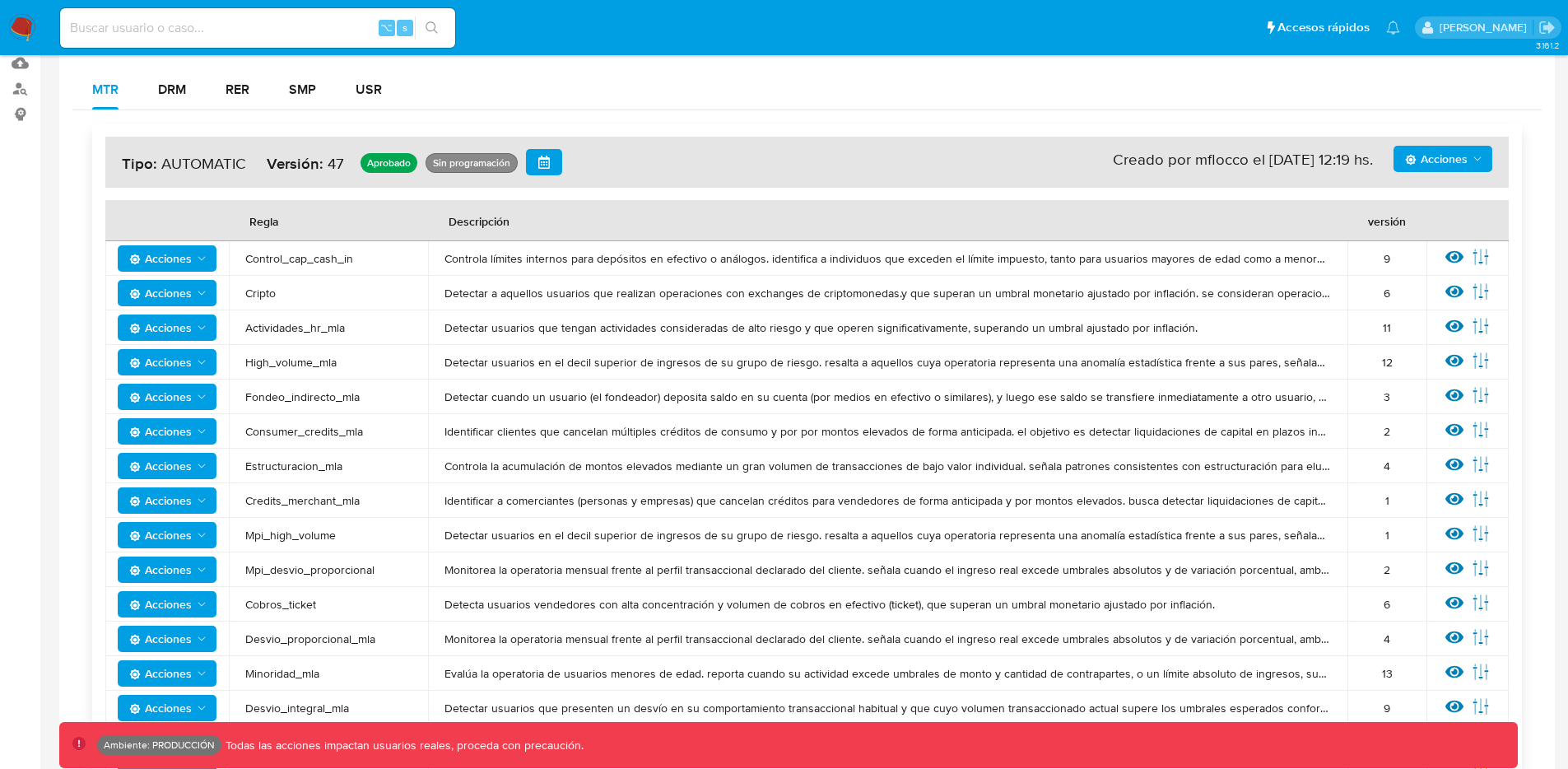
scroll to position [248, 0]
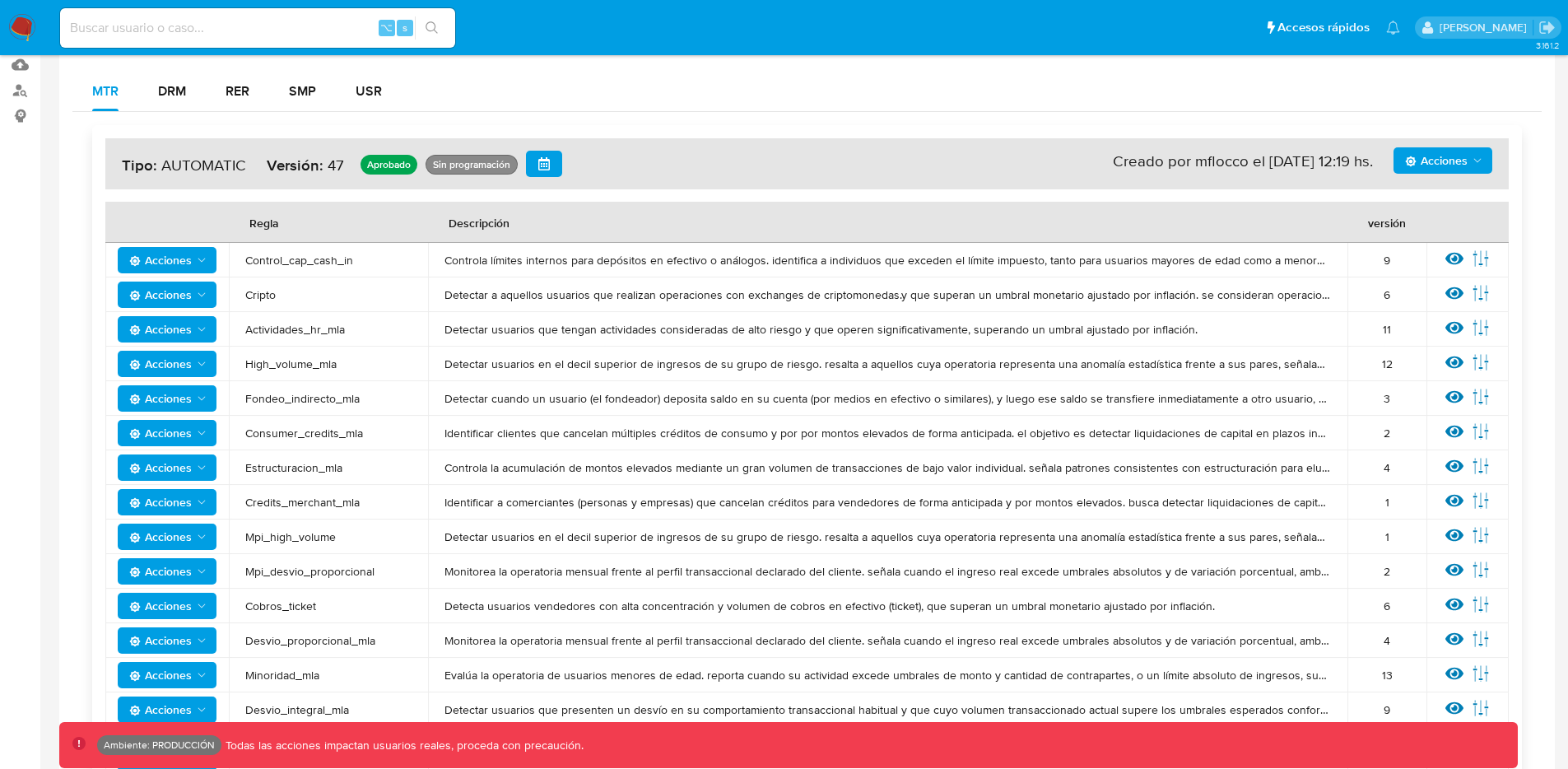
drag, startPoint x: 247, startPoint y: 256, endPoint x: 458, endPoint y: 262, distance: 211.1
click at [458, 262] on tr "Acciones Control_cap_cash_in Controla límites internos para depósitos en efecti…" at bounding box center [807, 259] width 1403 height 34
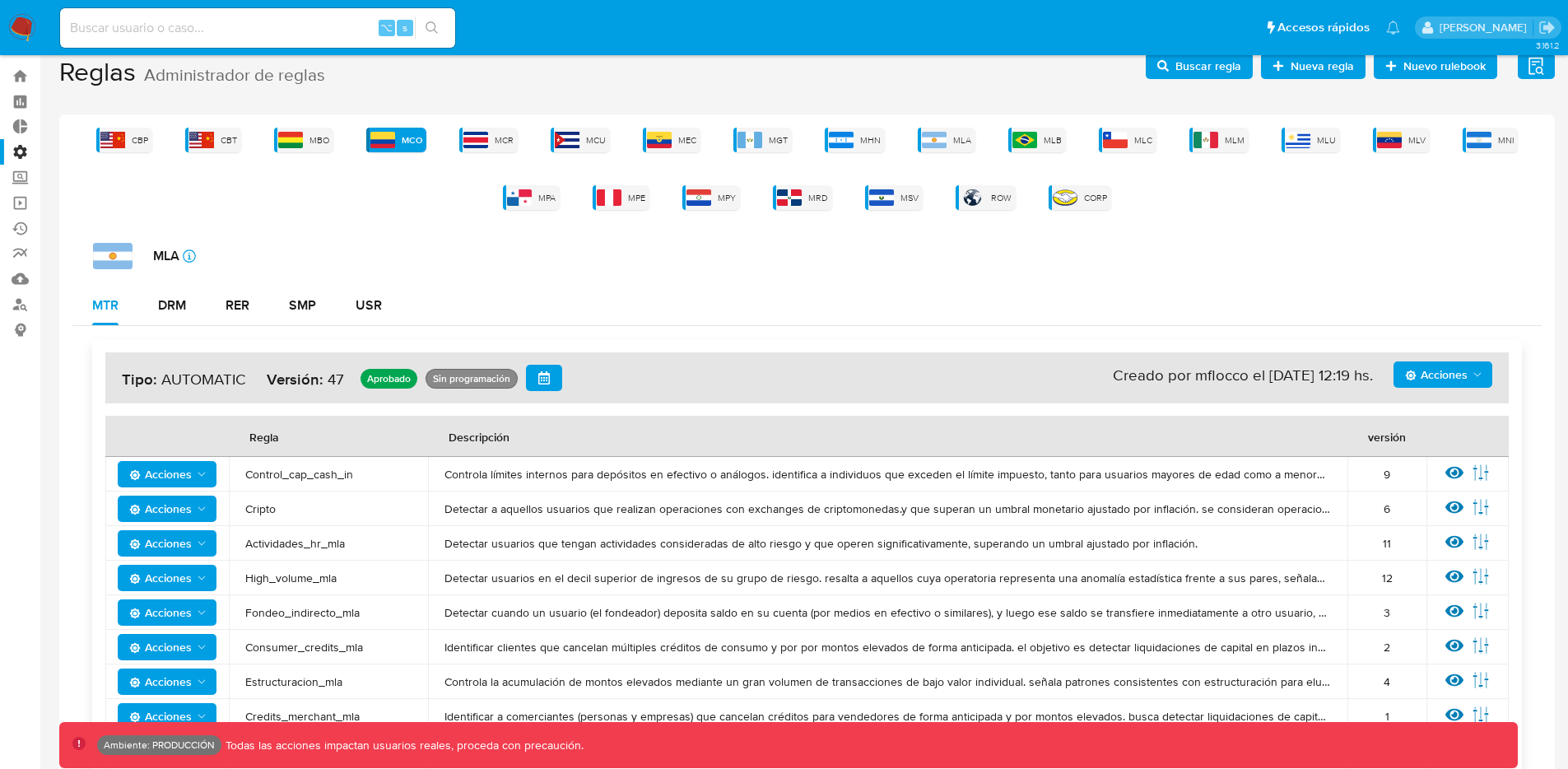
scroll to position [0, 0]
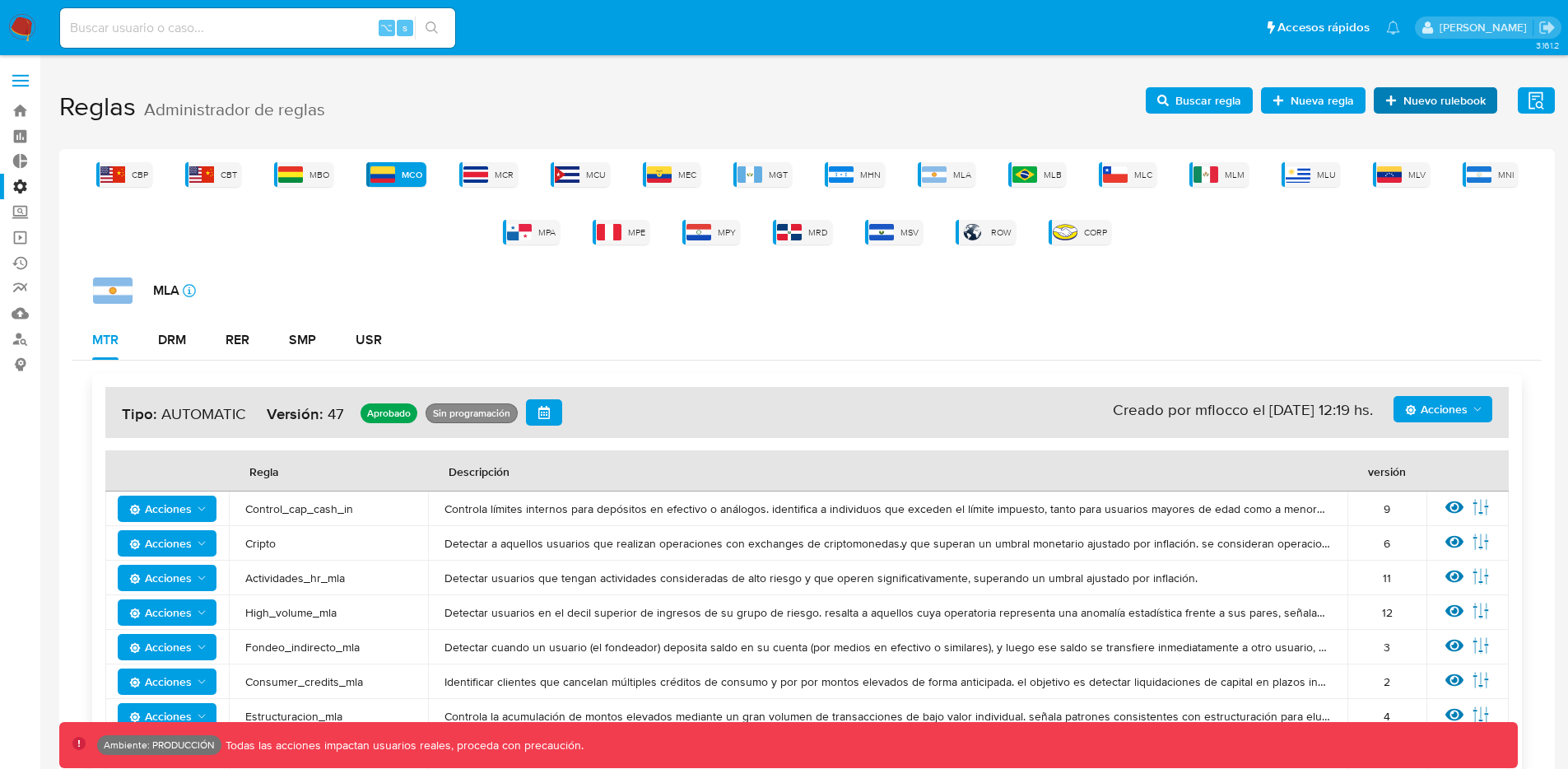
click at [1422, 105] on span "Nuevo rulebook" at bounding box center [1444, 100] width 82 height 26
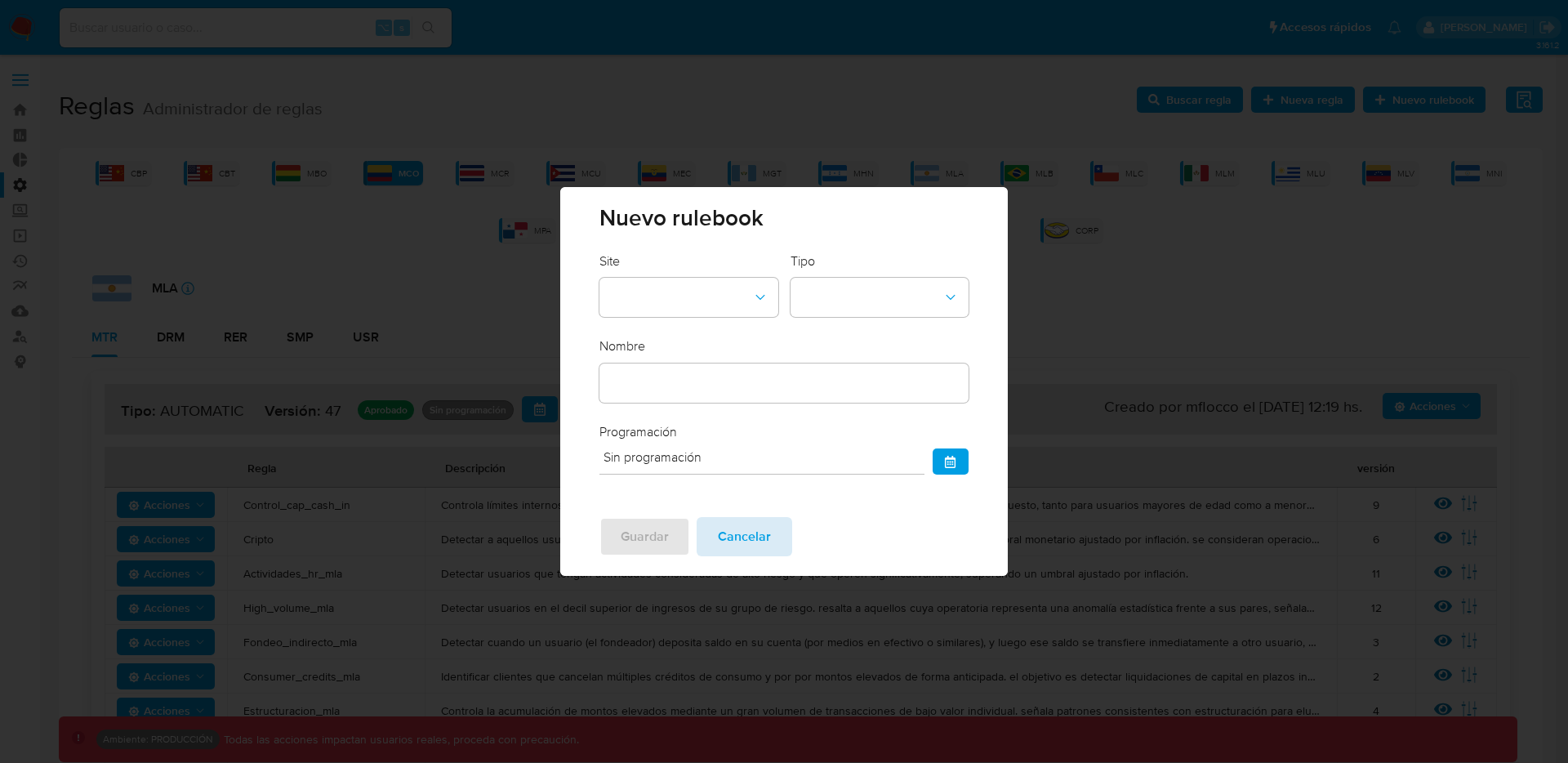
click at [729, 542] on span "Cancelar" at bounding box center [744, 536] width 53 height 36
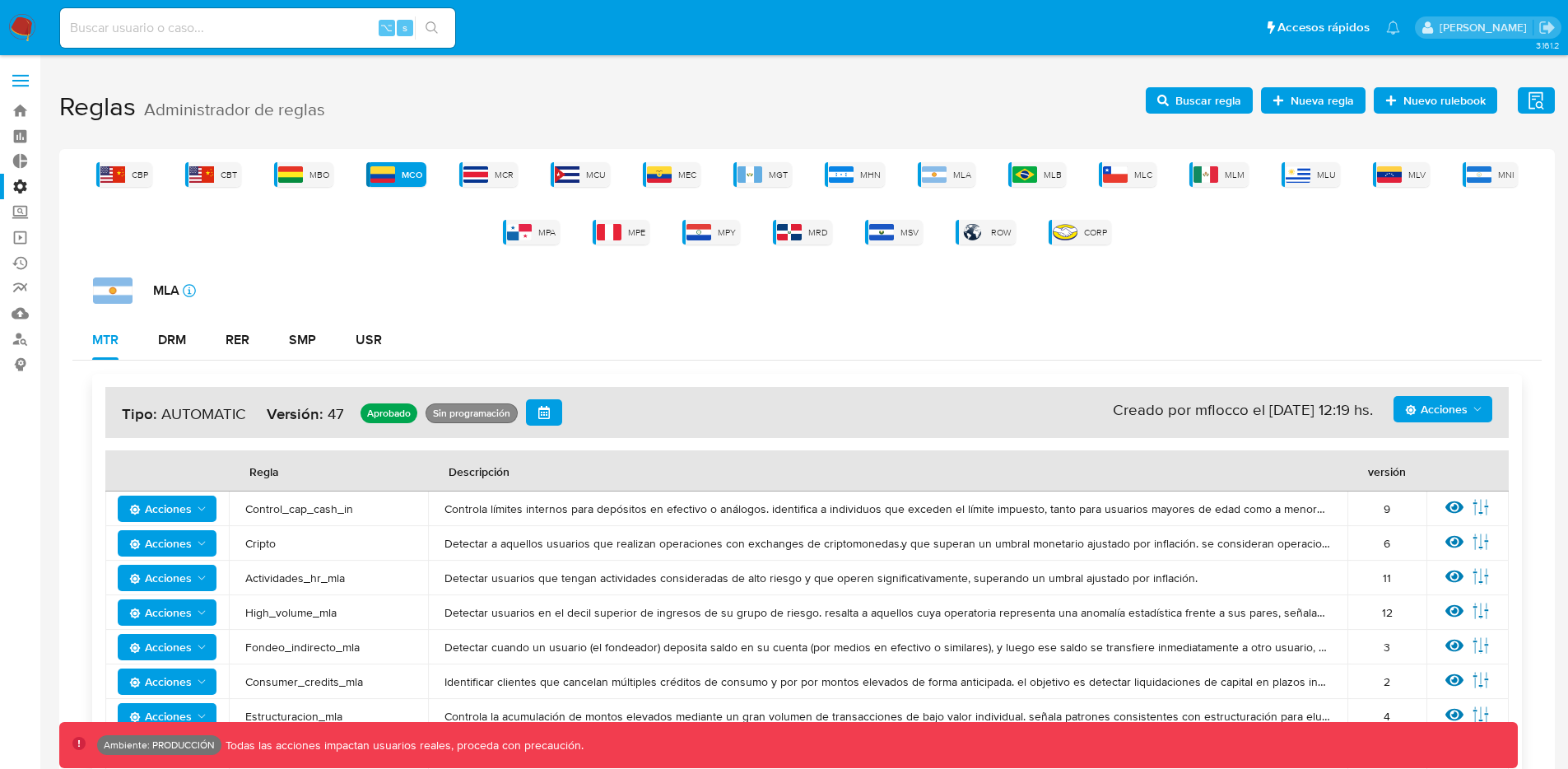
click at [17, 82] on label at bounding box center [20, 80] width 41 height 34
click at [0, 0] on input "checkbox" at bounding box center [0, 0] width 0 height 0
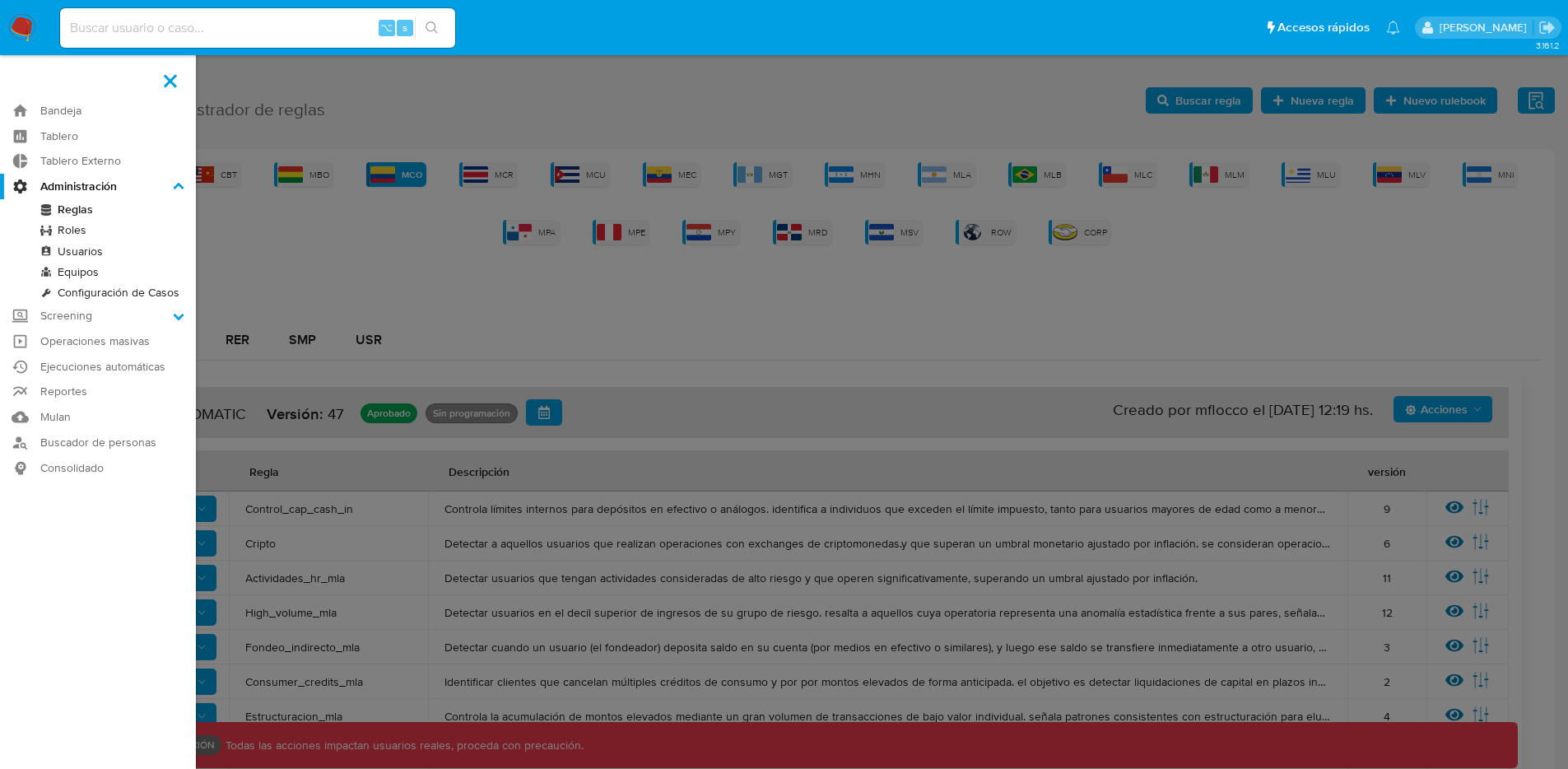
click at [131, 290] on link "Configuración de Casos" at bounding box center [97, 293] width 195 height 20
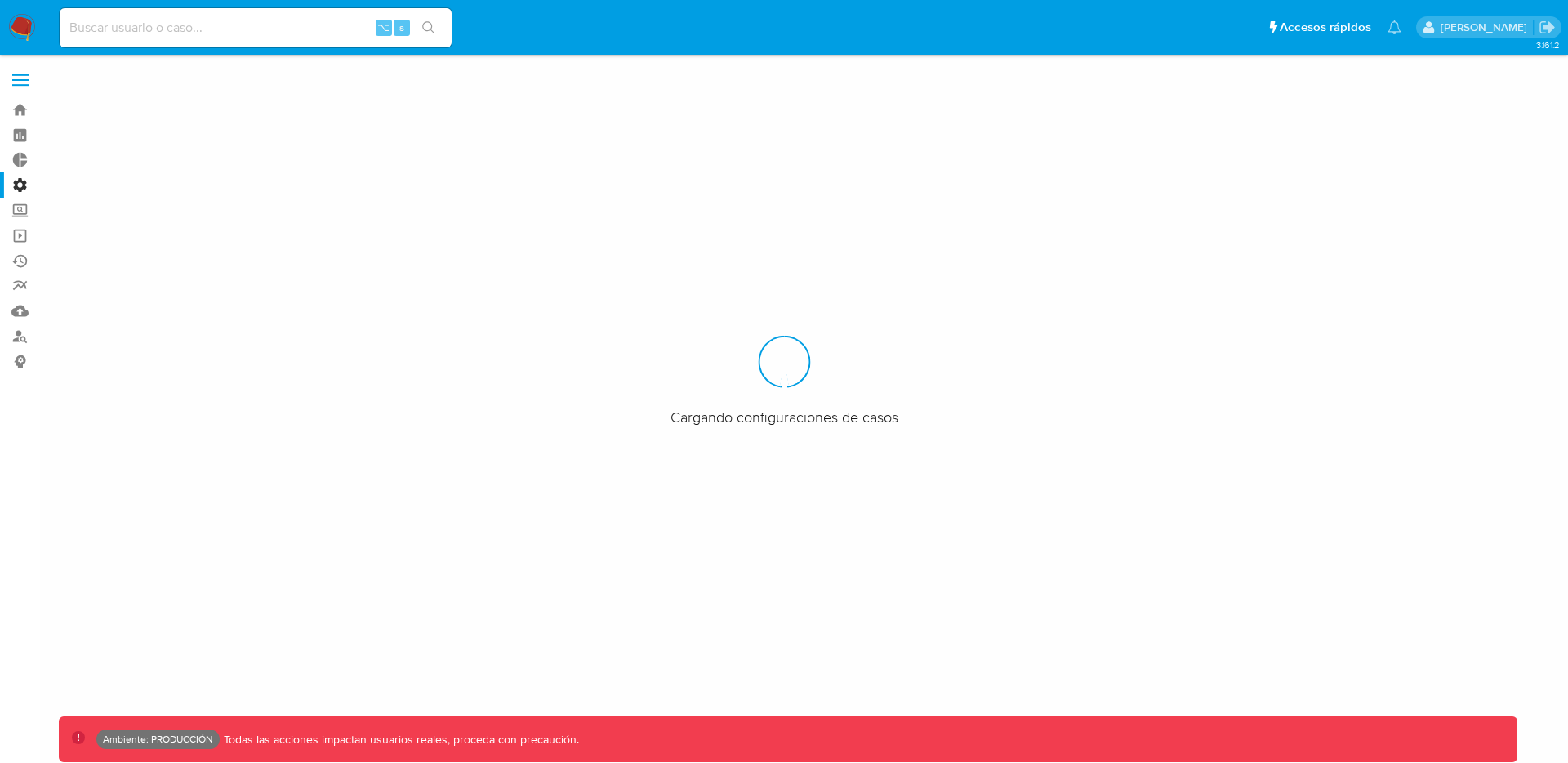
click at [25, 66] on label at bounding box center [20, 79] width 40 height 34
click at [0, 0] on input "checkbox" at bounding box center [0, 0] width 0 height 0
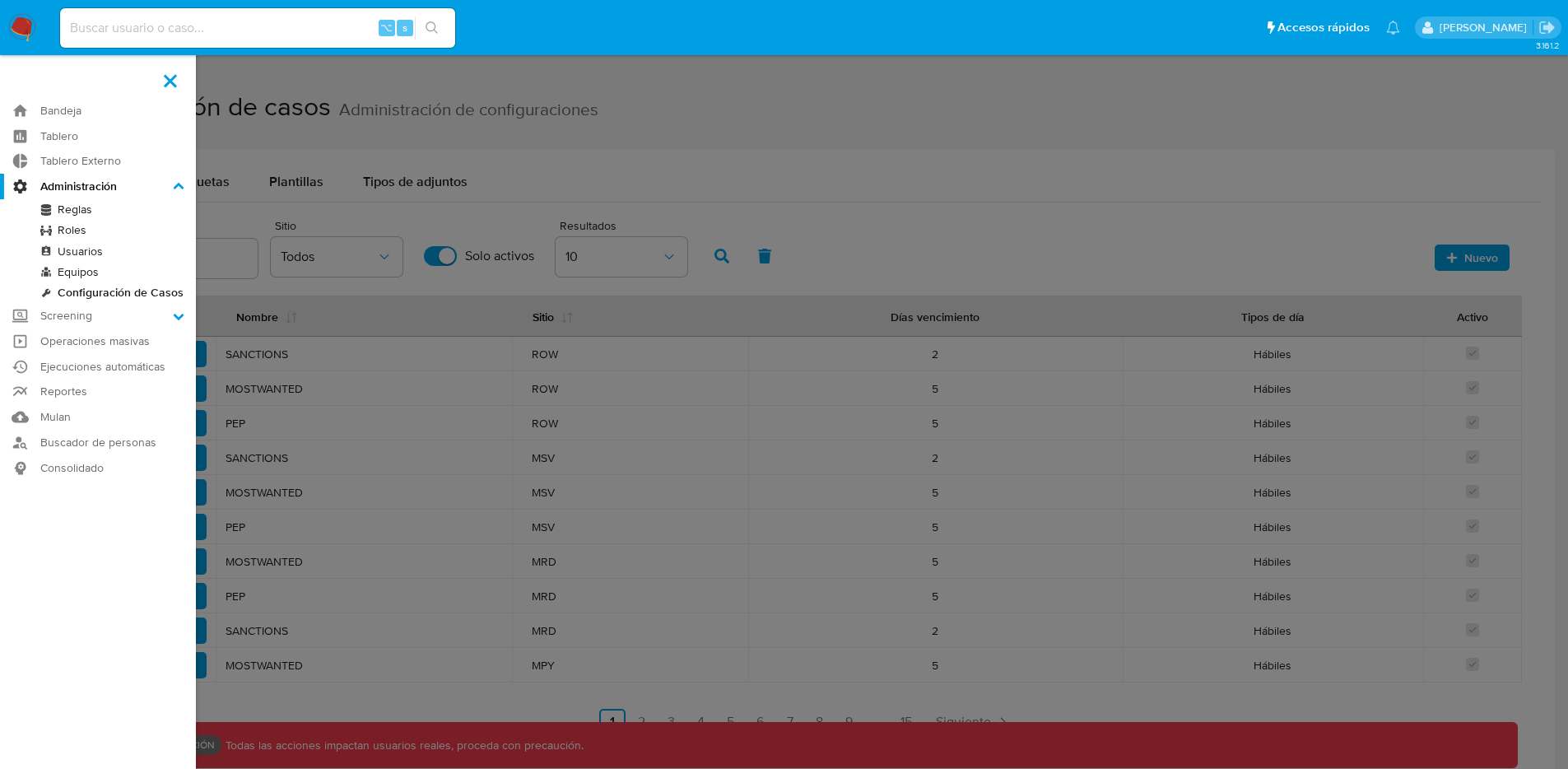
click at [558, 175] on label at bounding box center [784, 384] width 1568 height 769
click at [0, 0] on input "checkbox" at bounding box center [0, 0] width 0 height 0
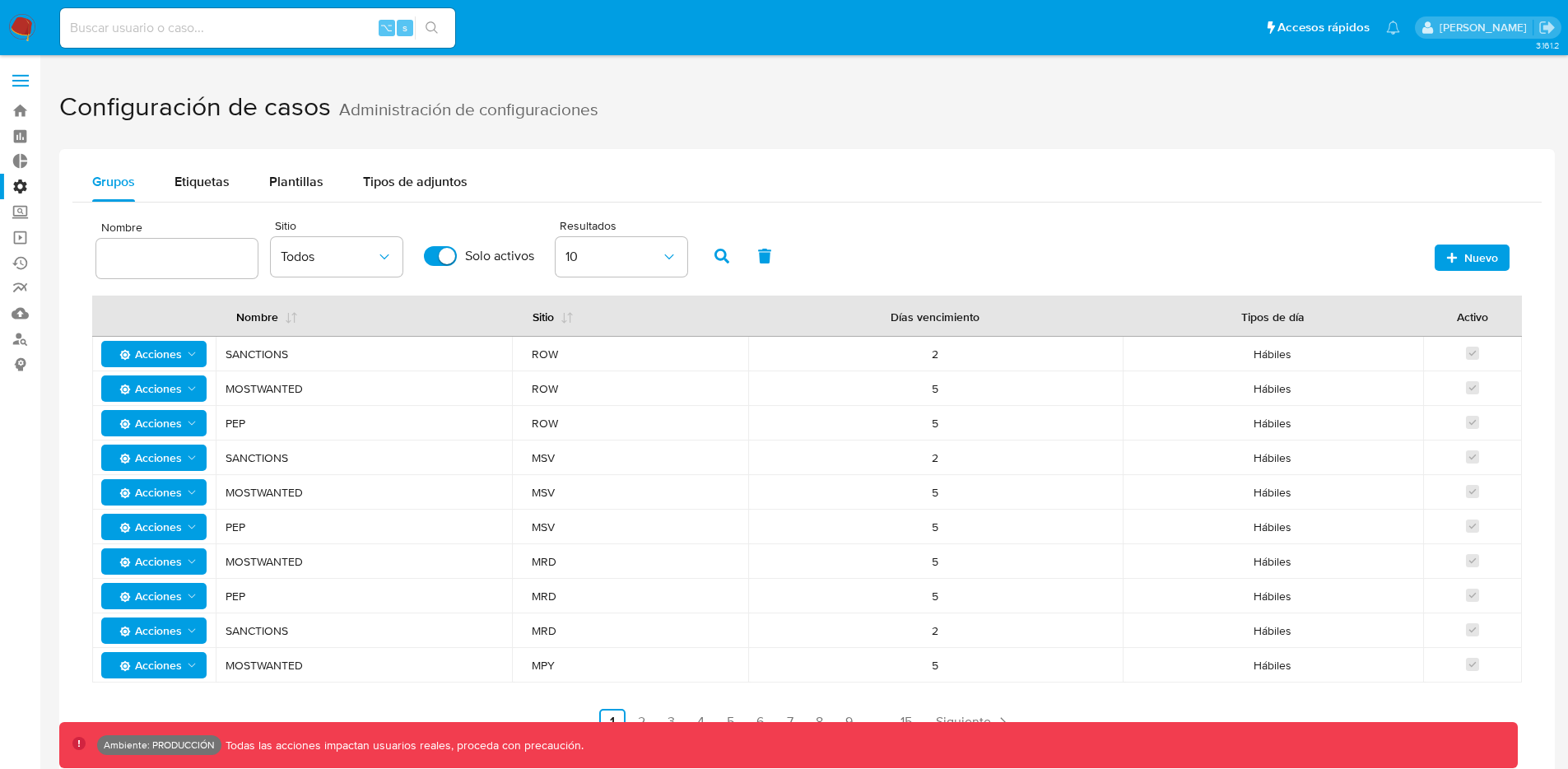
drag, startPoint x: 928, startPoint y: 359, endPoint x: 1008, endPoint y: 347, distance: 80.9
click at [1008, 347] on div "2" at bounding box center [935, 354] width 334 height 15
drag, startPoint x: 935, startPoint y: 423, endPoint x: 956, endPoint y: 420, distance: 21.2
click at [956, 420] on div "5" at bounding box center [935, 423] width 334 height 15
click at [1271, 422] on span "Hábiles" at bounding box center [1273, 423] width 261 height 15
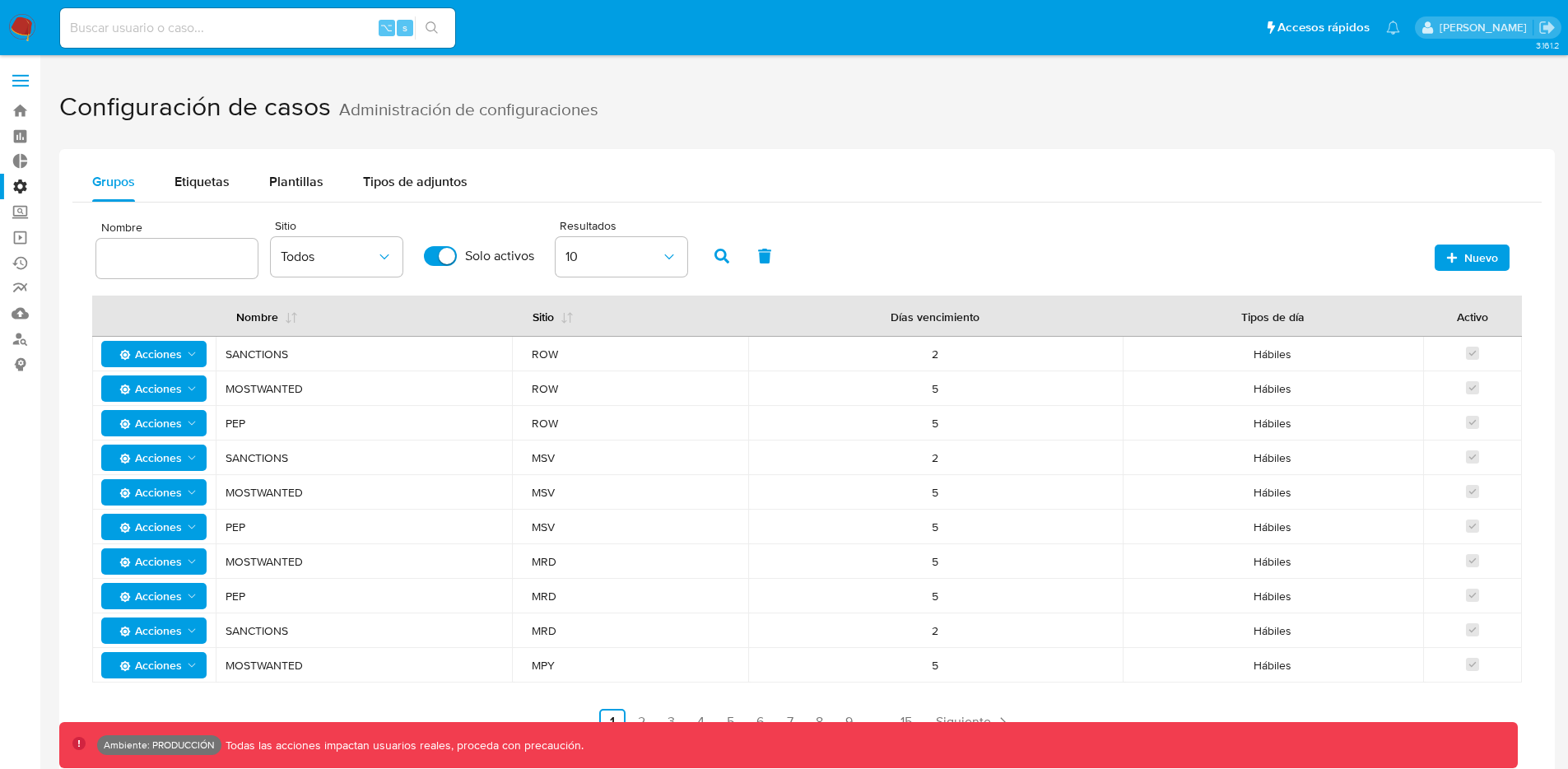
click at [1271, 422] on span "Hábiles" at bounding box center [1273, 423] width 261 height 15
click at [197, 170] on div "Etiquetas" at bounding box center [202, 182] width 56 height 40
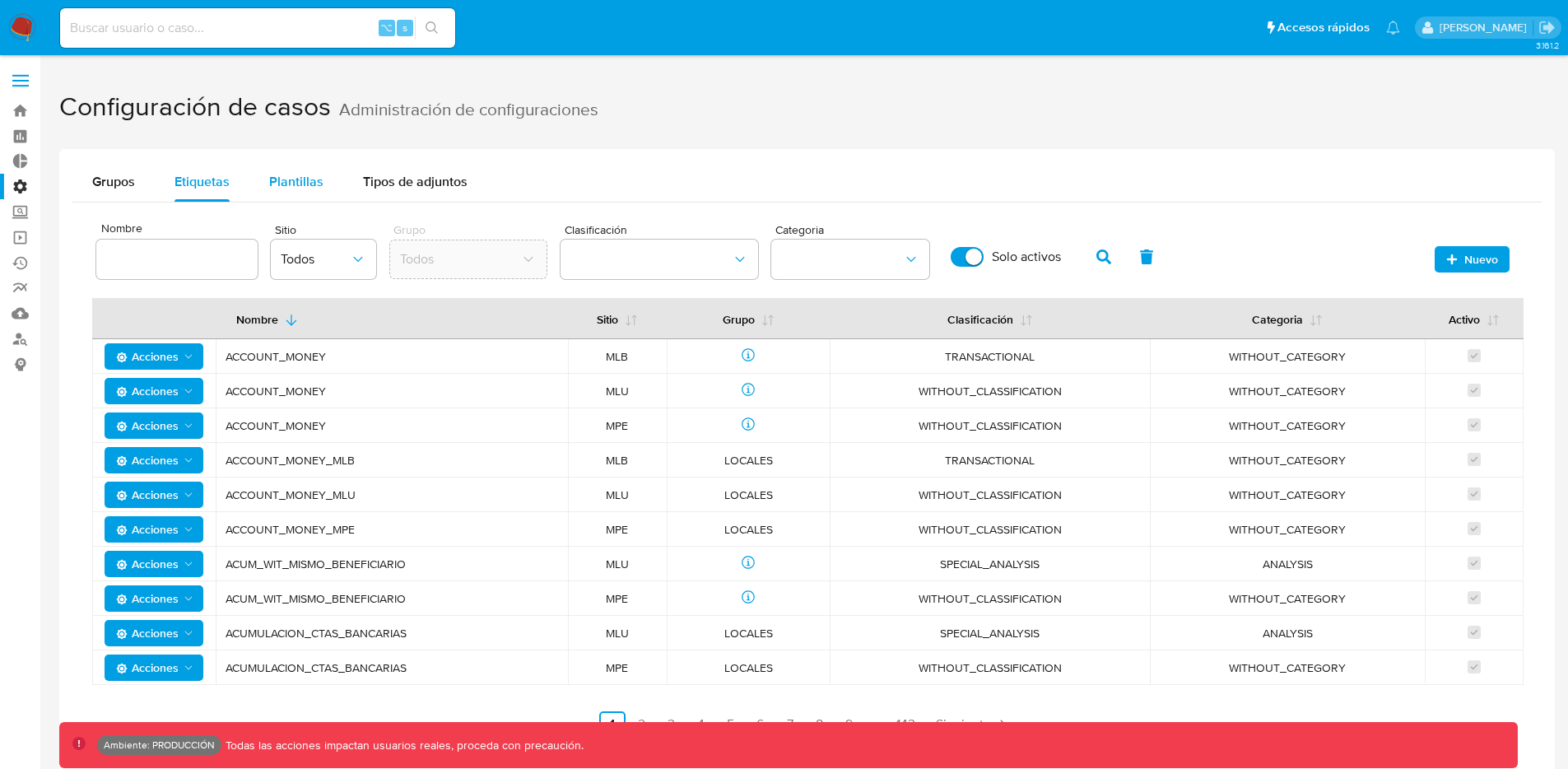
click at [306, 197] on div "Plantillas" at bounding box center [296, 182] width 55 height 40
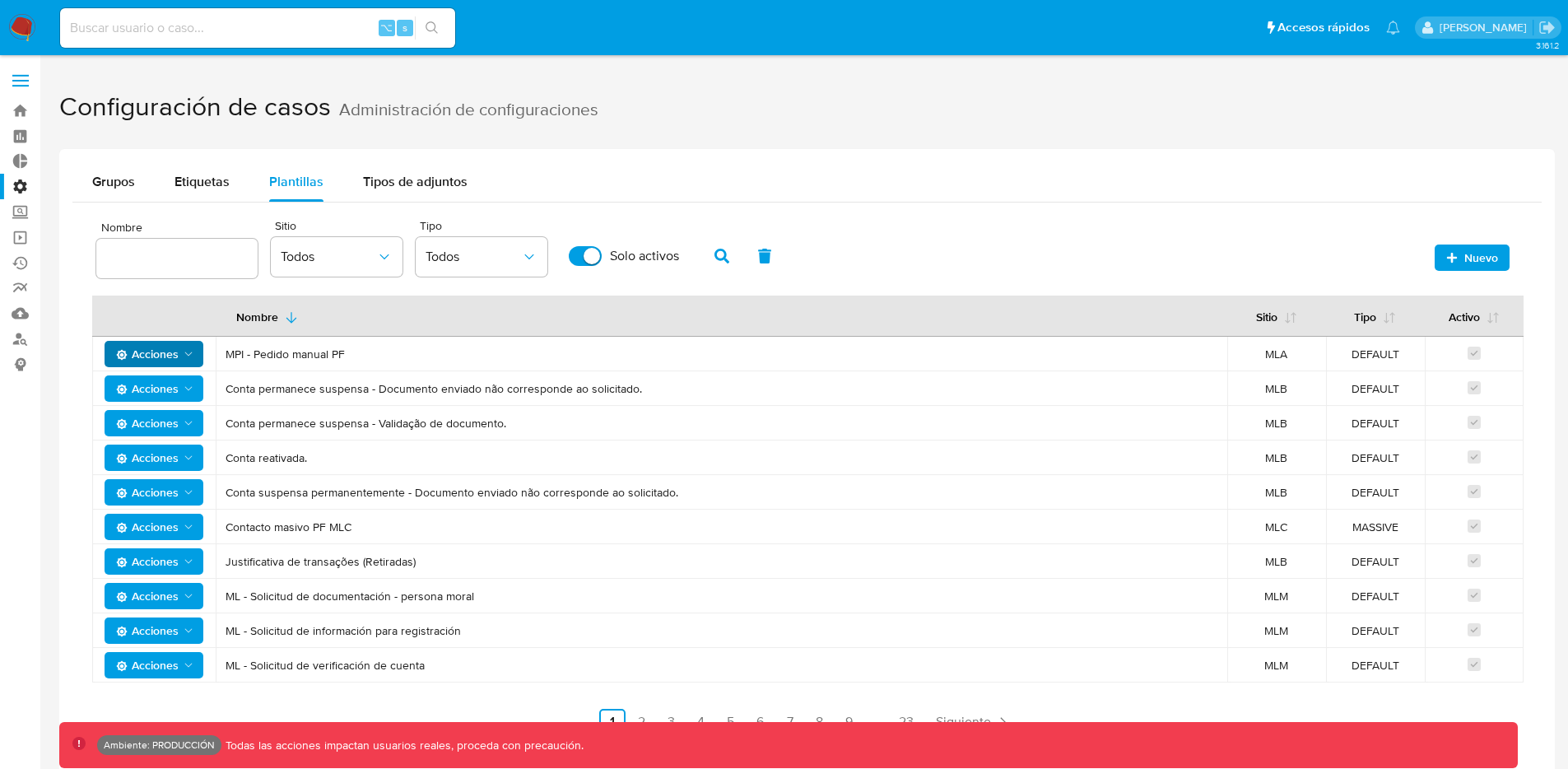
click at [165, 359] on span "Acciones" at bounding box center [147, 354] width 63 height 26
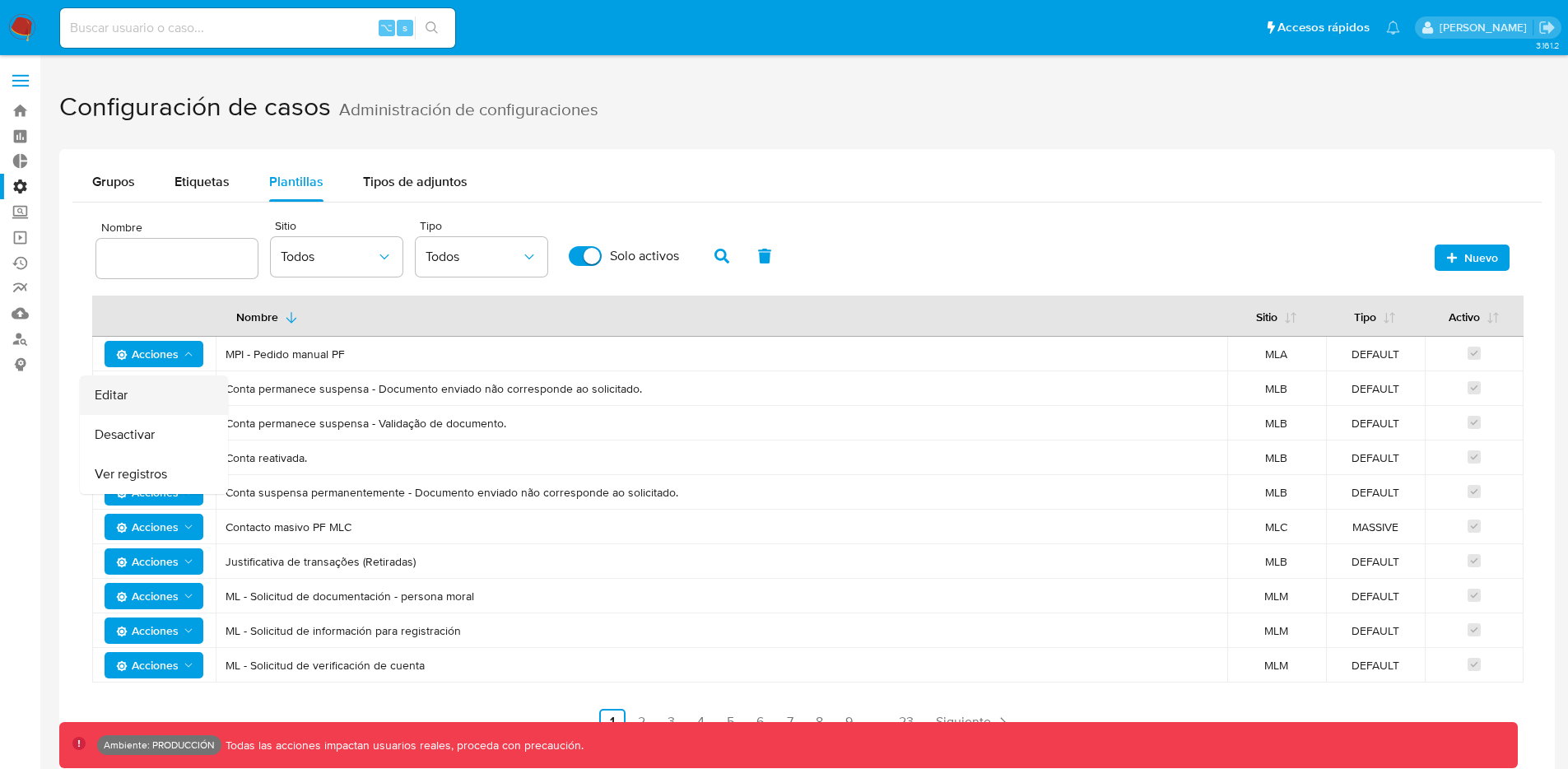
click at [158, 390] on button "Editar" at bounding box center [154, 395] width 148 height 40
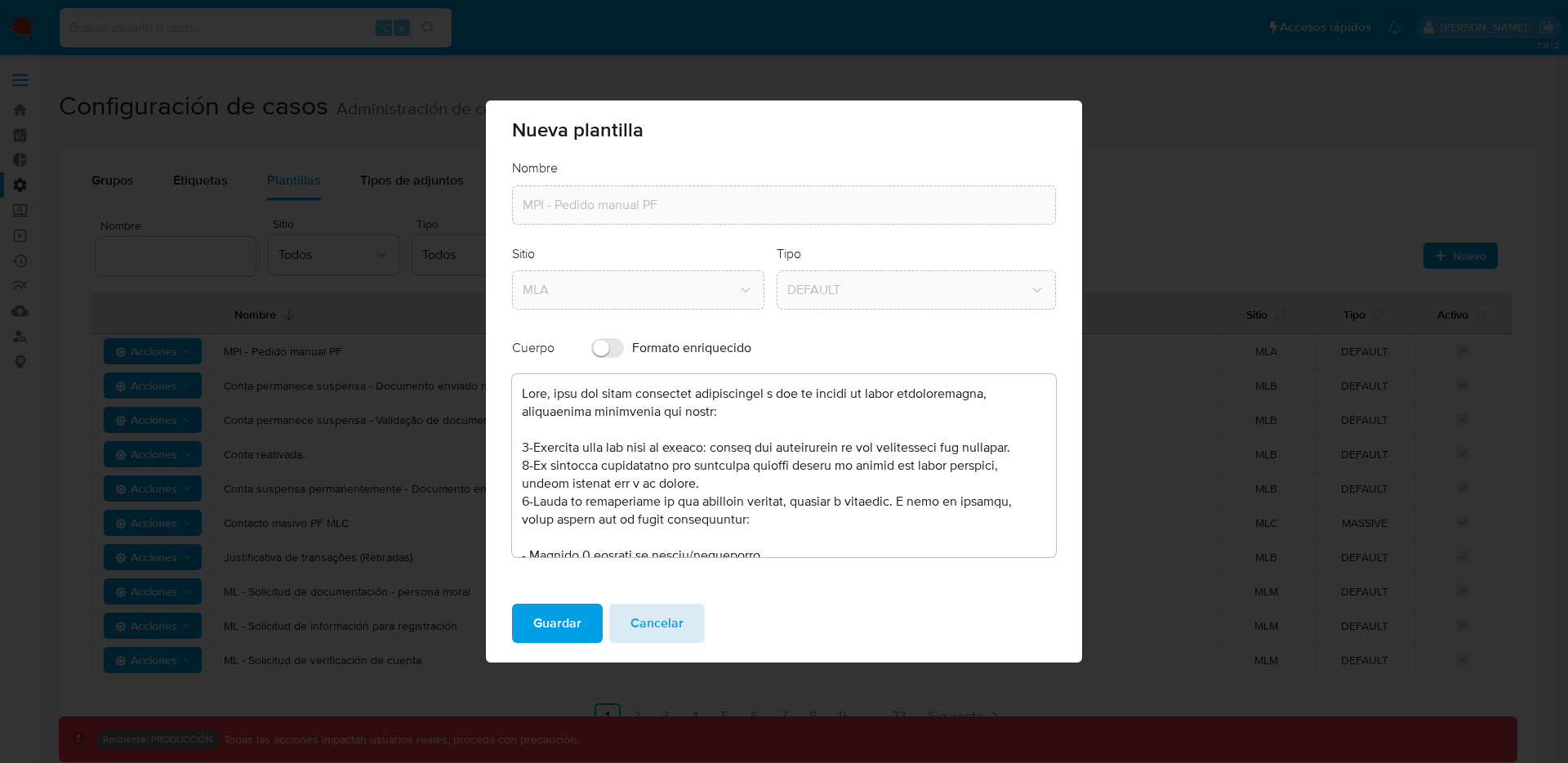
click at [672, 613] on span "Cancelar" at bounding box center [657, 622] width 53 height 36
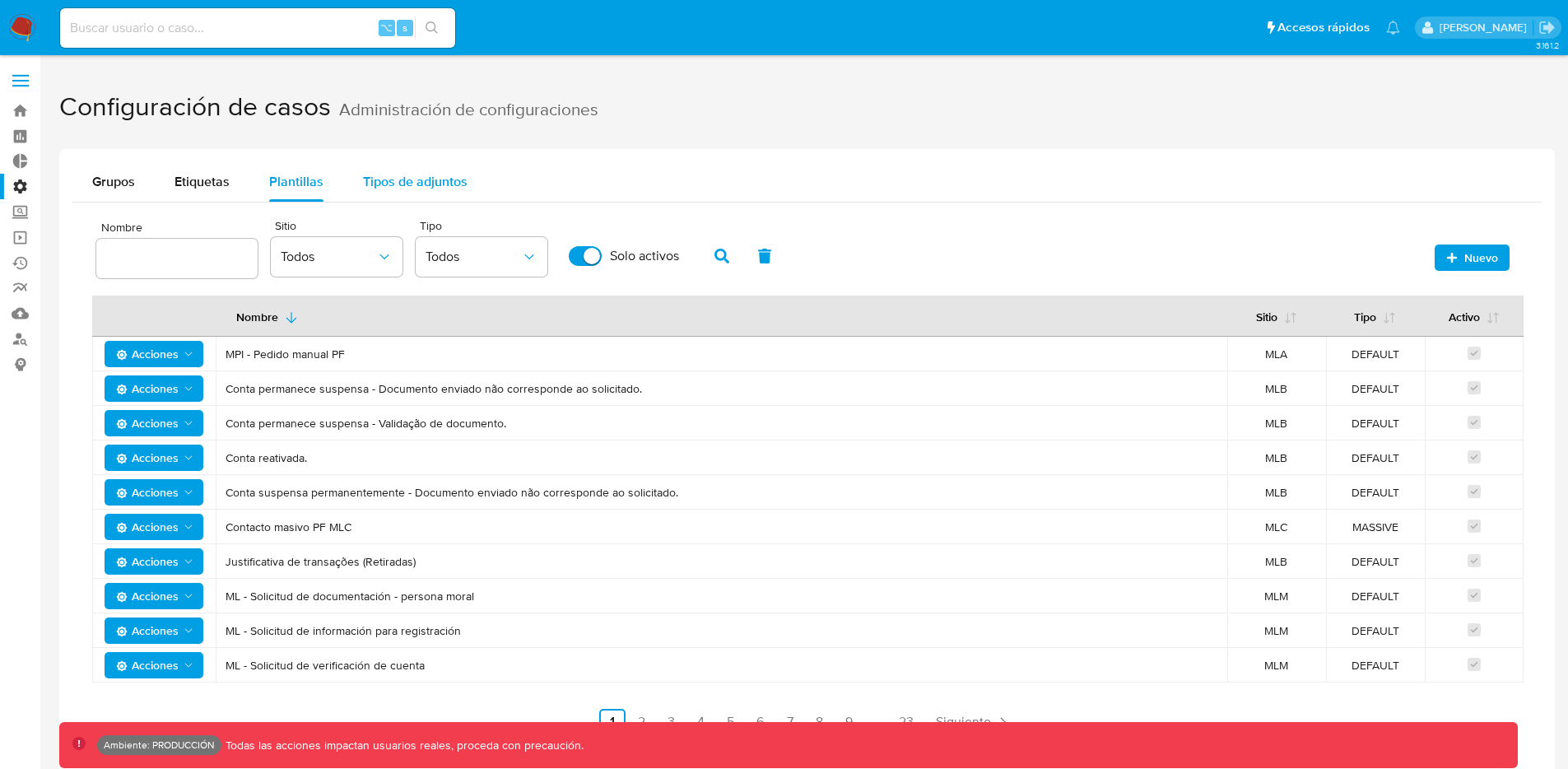
click at [388, 186] on span "Tipos de adjuntos" at bounding box center [415, 182] width 105 height 19
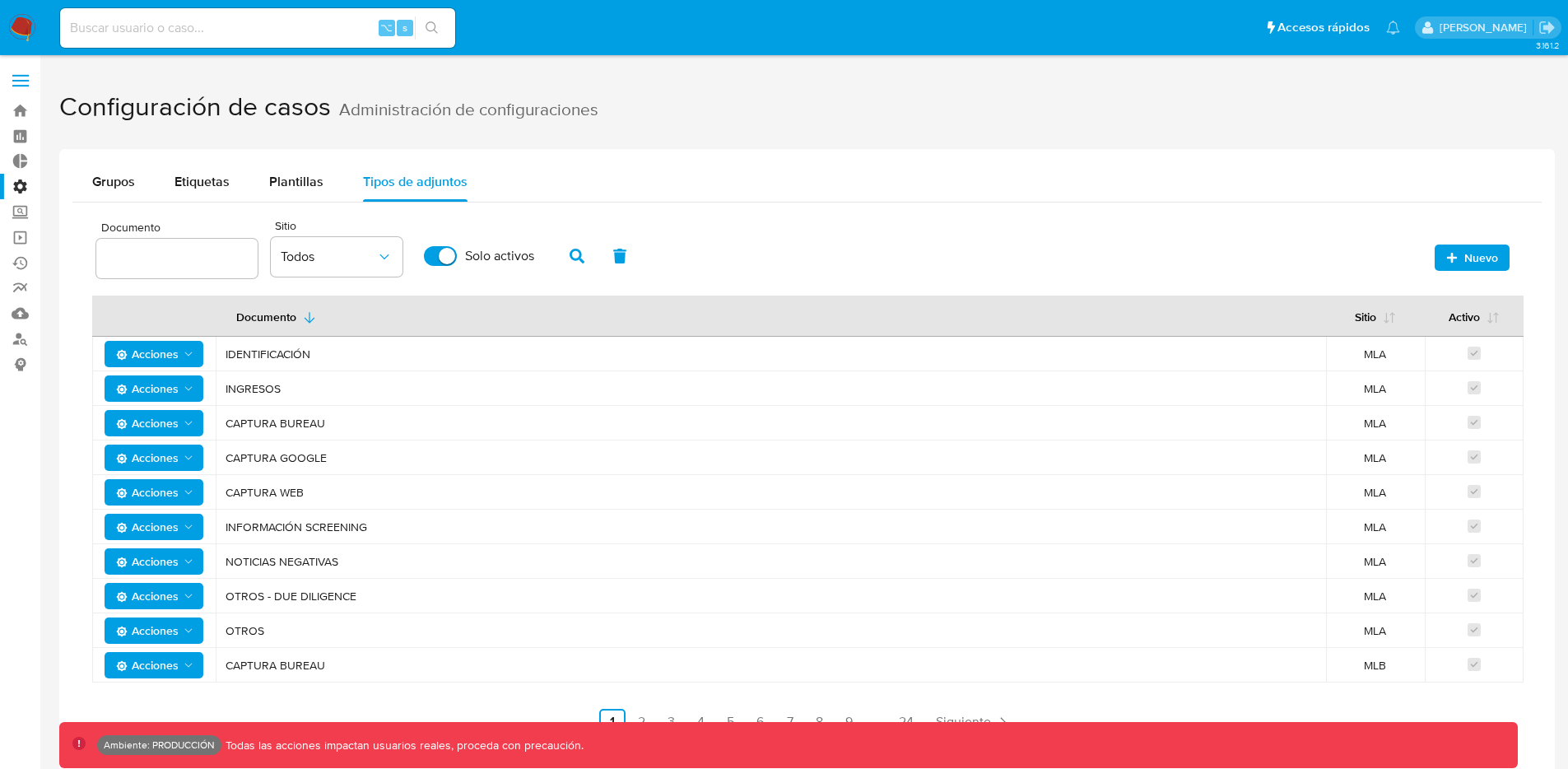
drag, startPoint x: 225, startPoint y: 556, endPoint x: 463, endPoint y: 570, distance: 238.4
click at [463, 570] on td "NOTICIAS NEGATIVAS" at bounding box center [771, 561] width 1110 height 34
click at [332, 563] on span "NOTICIAS NEGATIVAS" at bounding box center [770, 561] width 1090 height 15
click at [358, 557] on span "NOTICIAS NEGATIVAS" at bounding box center [770, 561] width 1090 height 15
drag, startPoint x: 355, startPoint y: 561, endPoint x: 215, endPoint y: 567, distance: 140.1
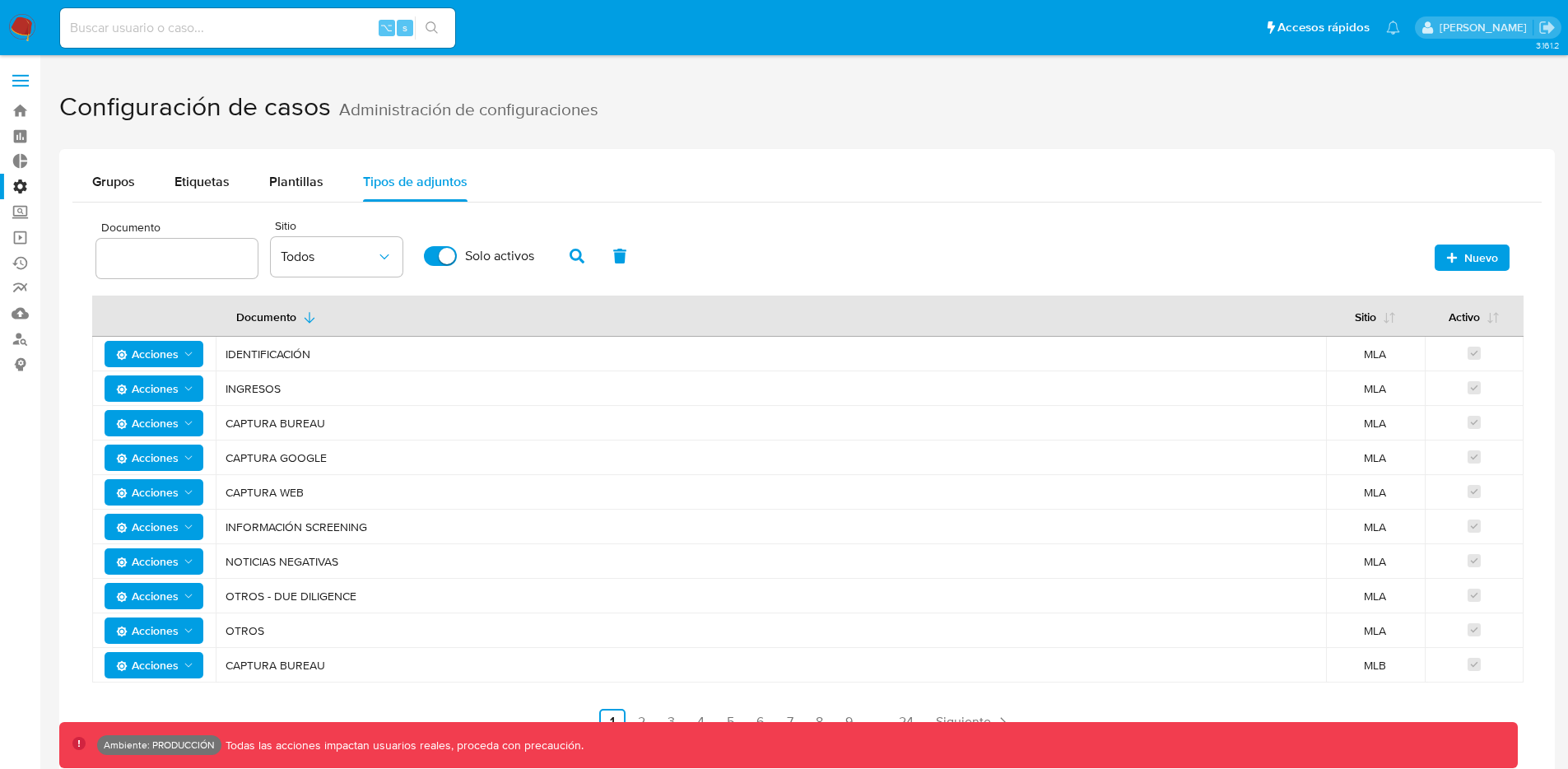
click at [215, 567] on tr "Acciones NOTICIAS NEGATIVAS MLA" at bounding box center [808, 561] width 1431 height 34
click at [26, 85] on span at bounding box center [20, 86] width 17 height 3
click at [0, 0] on input "checkbox" at bounding box center [0, 0] width 0 height 0
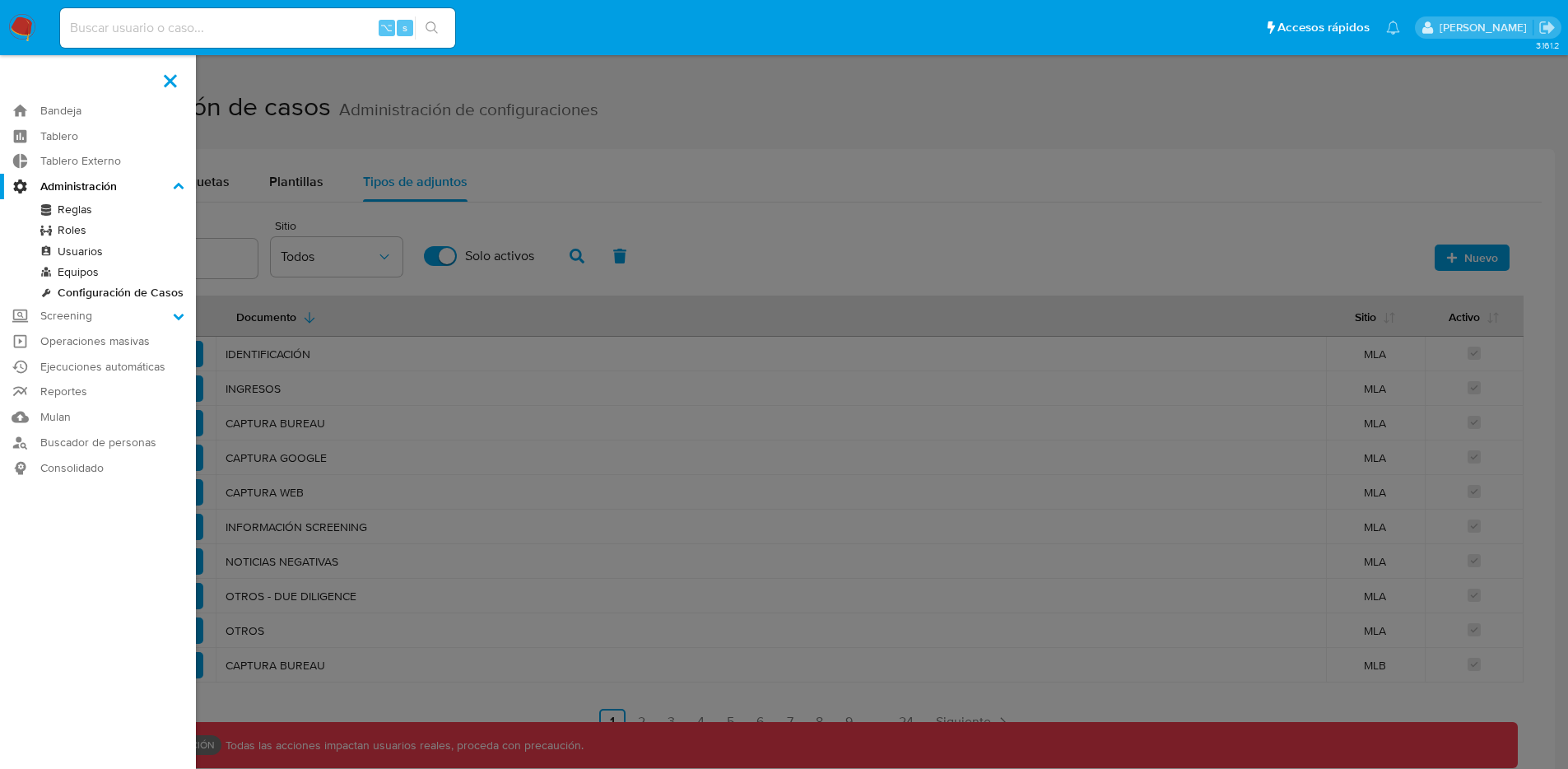
click at [637, 214] on label at bounding box center [784, 384] width 1568 height 769
click at [0, 0] on input "checkbox" at bounding box center [0, 0] width 0 height 0
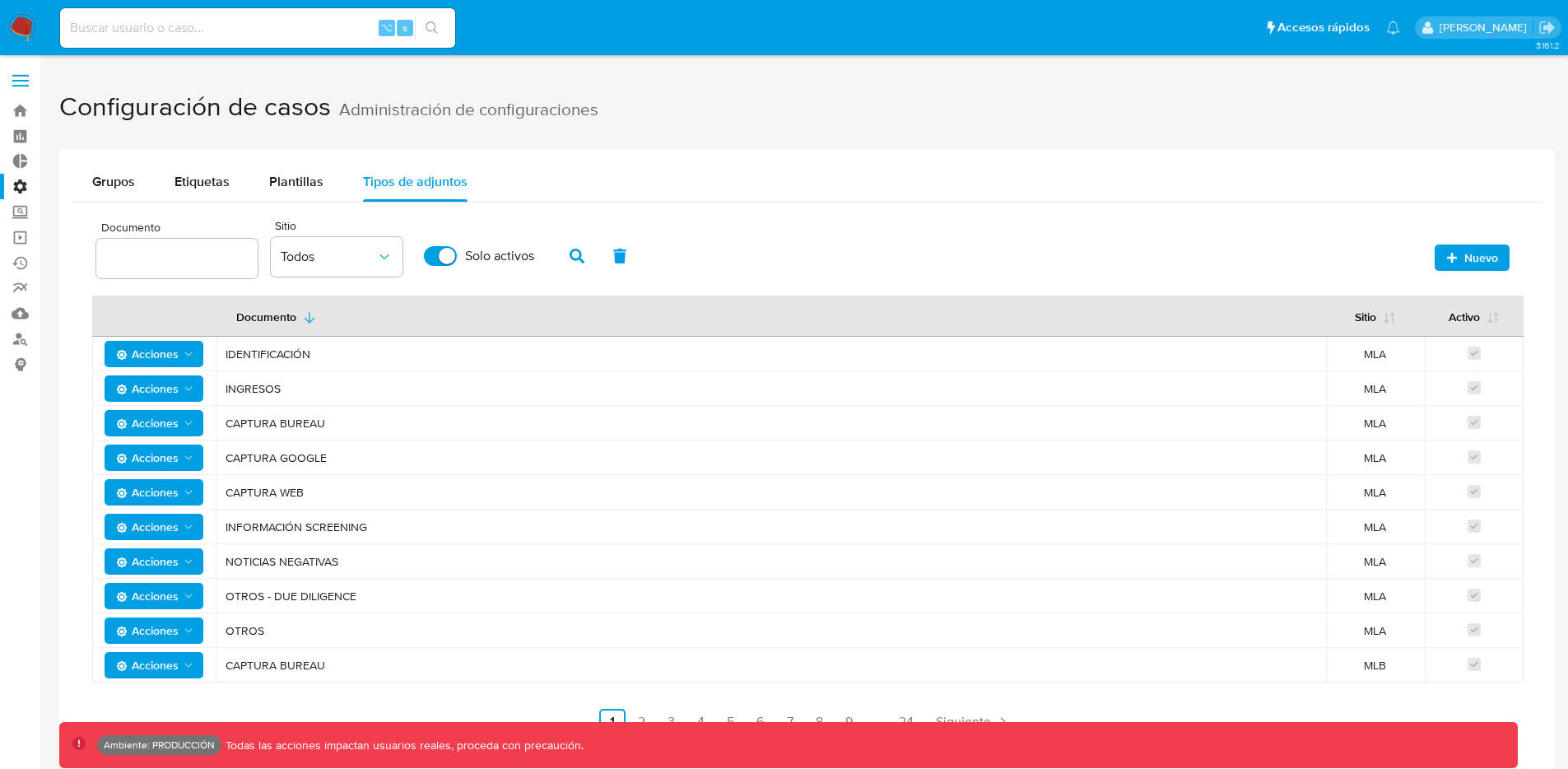
click at [22, 82] on label at bounding box center [20, 80] width 41 height 34
click at [0, 0] on input "checkbox" at bounding box center [0, 0] width 0 height 0
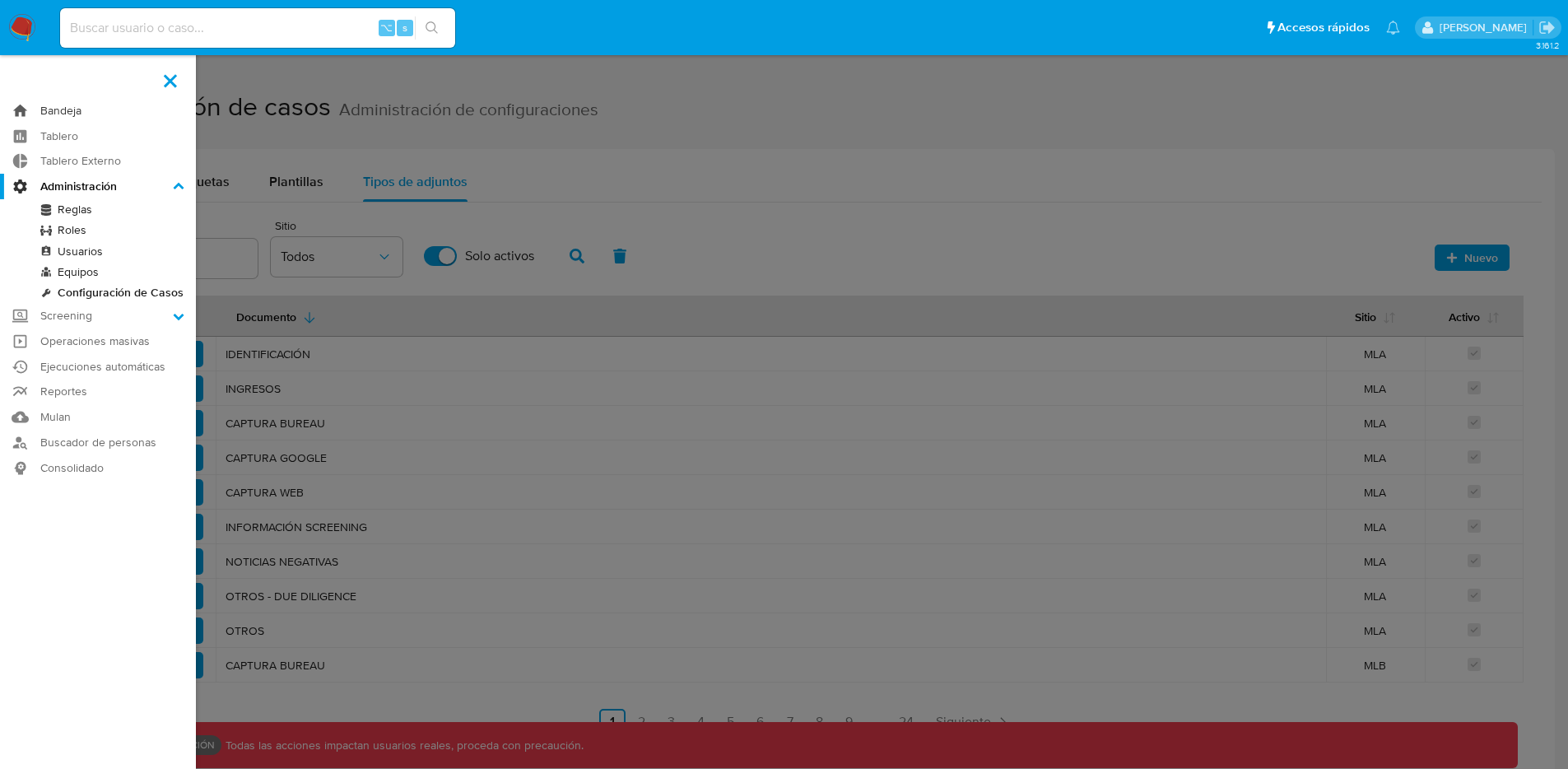
click at [34, 100] on link "Bandeja" at bounding box center [97, 111] width 195 height 26
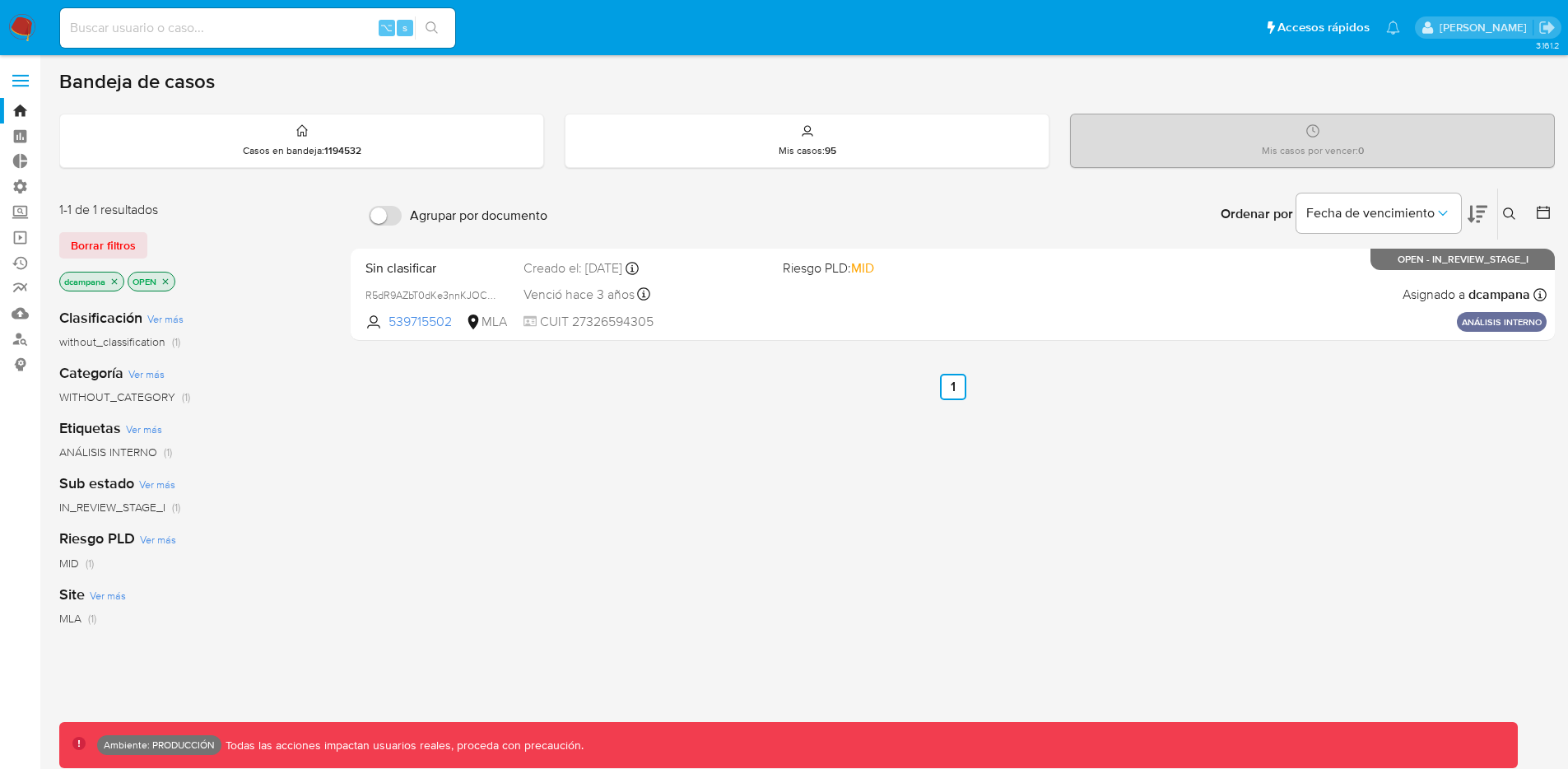
click at [25, 81] on span at bounding box center [20, 81] width 17 height 3
click at [0, 0] on input "checkbox" at bounding box center [0, 0] width 0 height 0
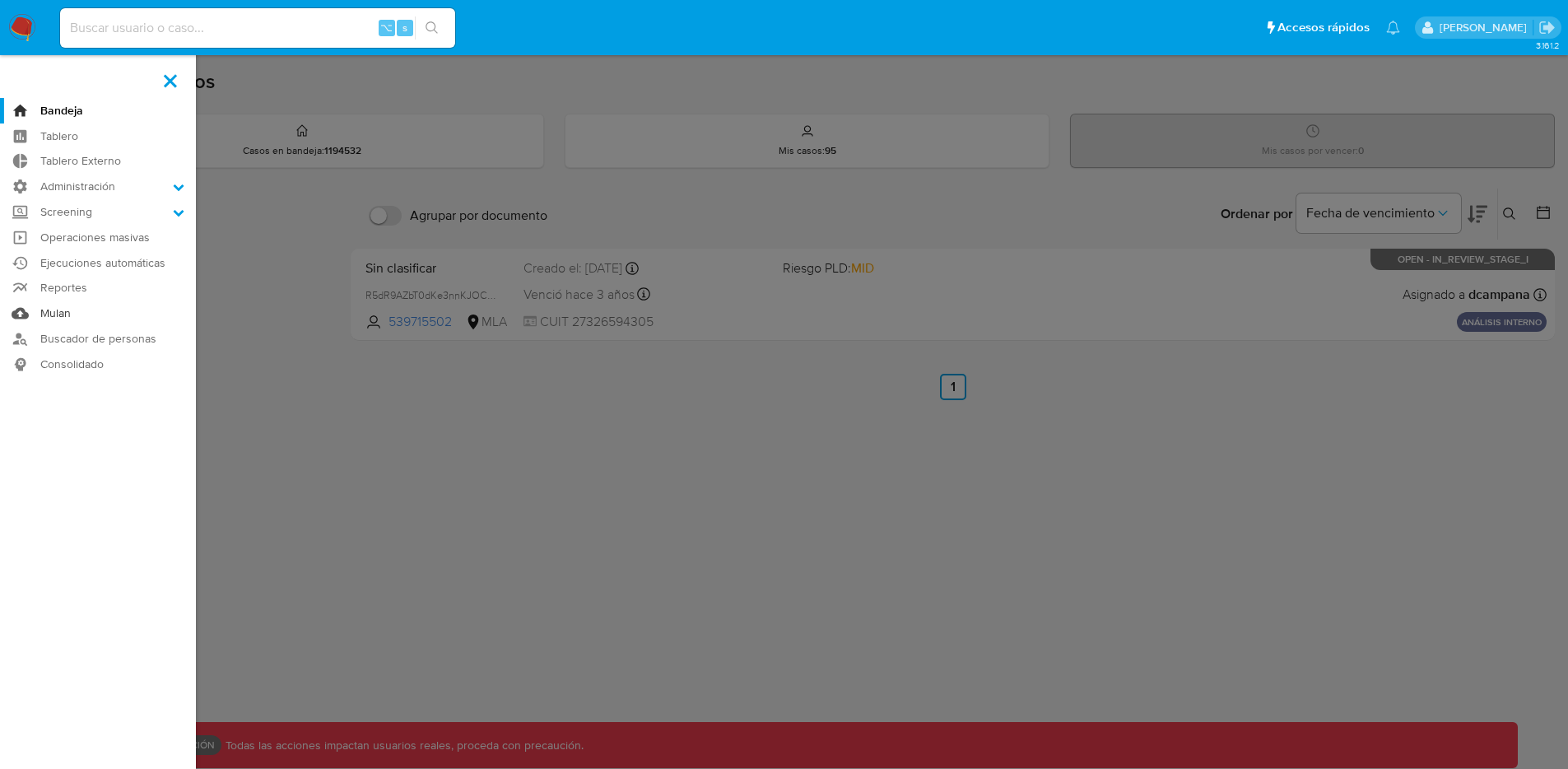
click at [71, 314] on link "Mulan" at bounding box center [97, 313] width 195 height 26
